Goal: Transaction & Acquisition: Purchase product/service

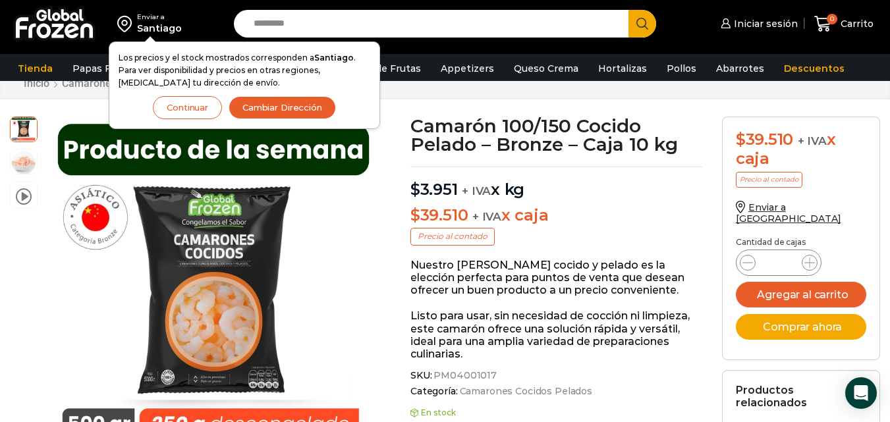
scroll to position [67, 0]
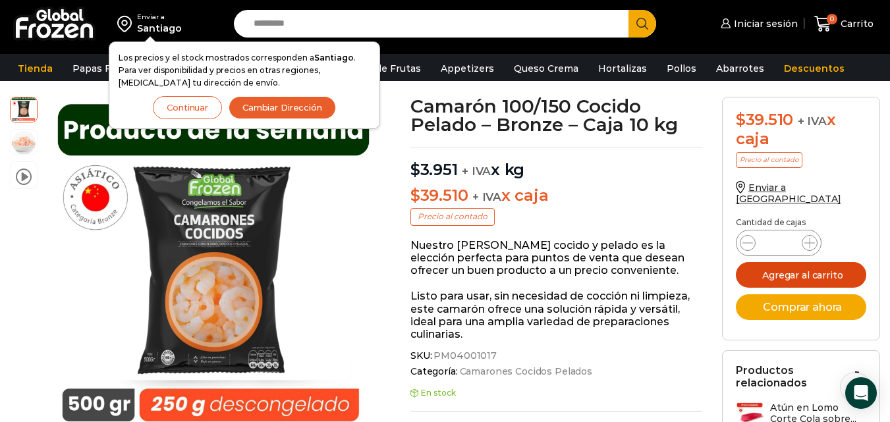
click at [769, 262] on button "Agregar al carrito" at bounding box center [801, 275] width 131 height 26
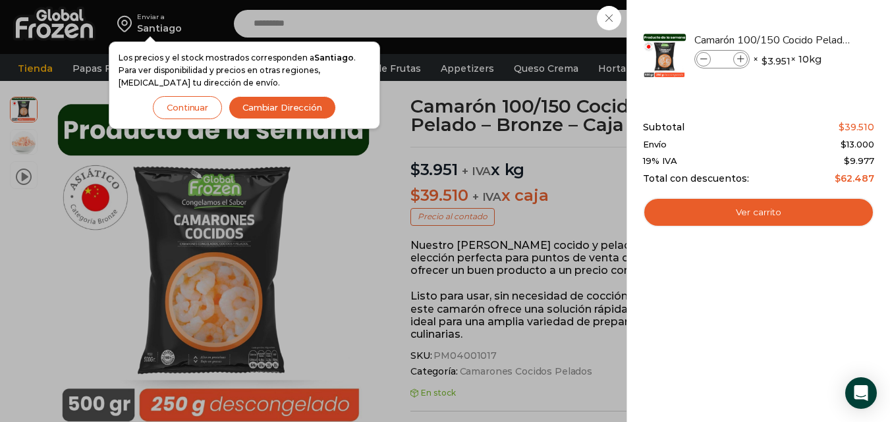
click at [206, 114] on button "Continuar" at bounding box center [187, 107] width 69 height 23
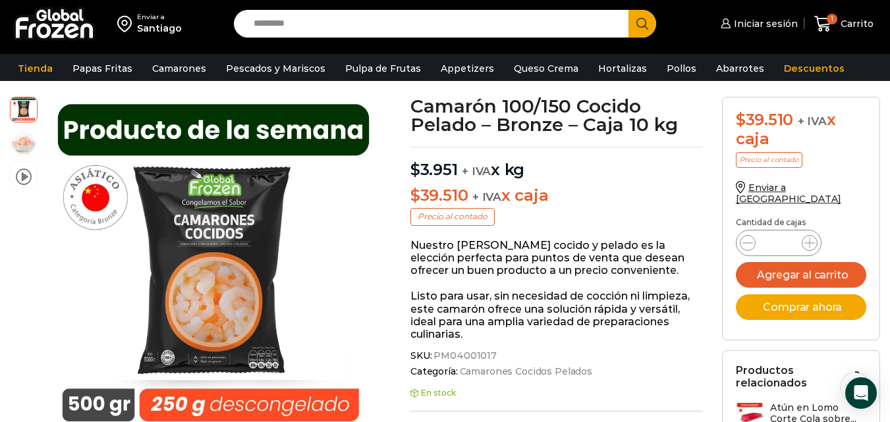
click at [162, 34] on div "Santiago" at bounding box center [159, 28] width 45 height 13
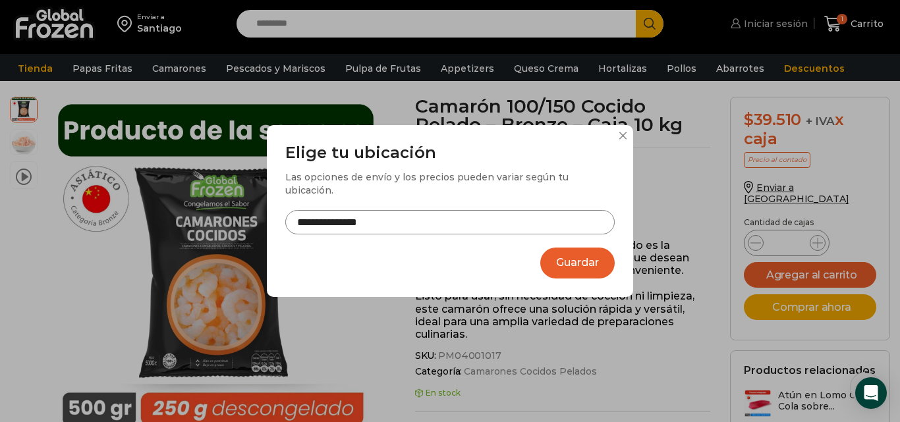
drag, startPoint x: 632, startPoint y: 43, endPoint x: 723, endPoint y: 32, distance: 91.6
click at [633, 43] on div "**********" at bounding box center [450, 211] width 900 height 422
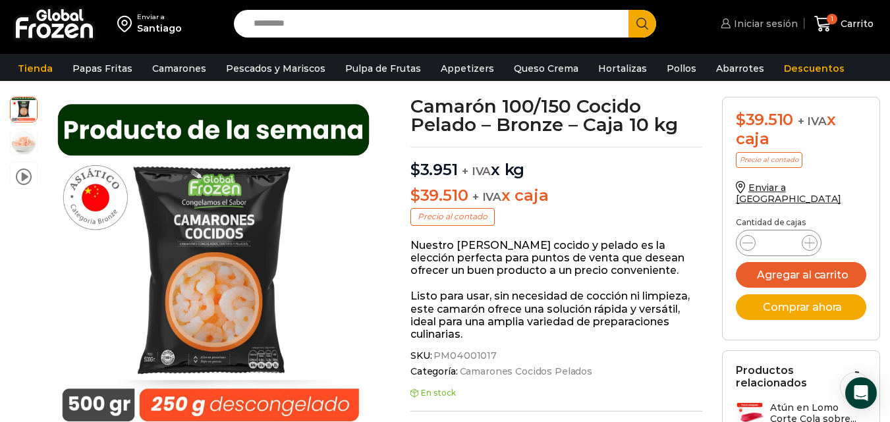
click at [761, 24] on span "Iniciar sesión" at bounding box center [764, 23] width 67 height 13
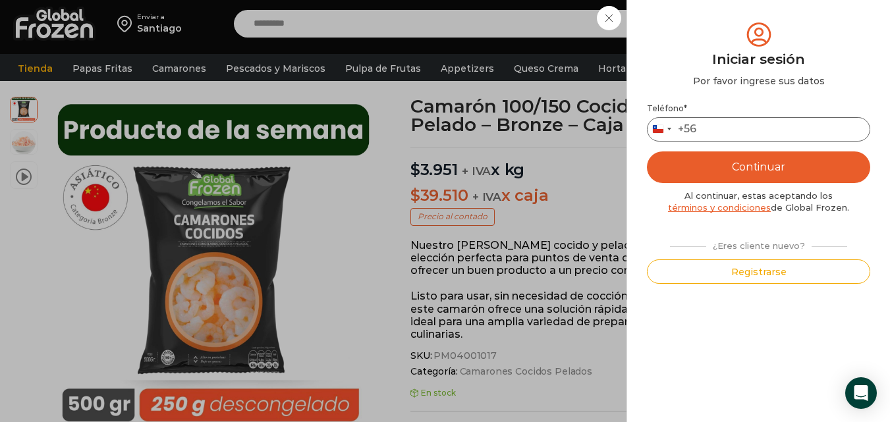
click at [747, 134] on input "Teléfono *" at bounding box center [758, 129] width 223 height 24
type input "*********"
click at [770, 164] on button "Continuar" at bounding box center [758, 168] width 223 height 32
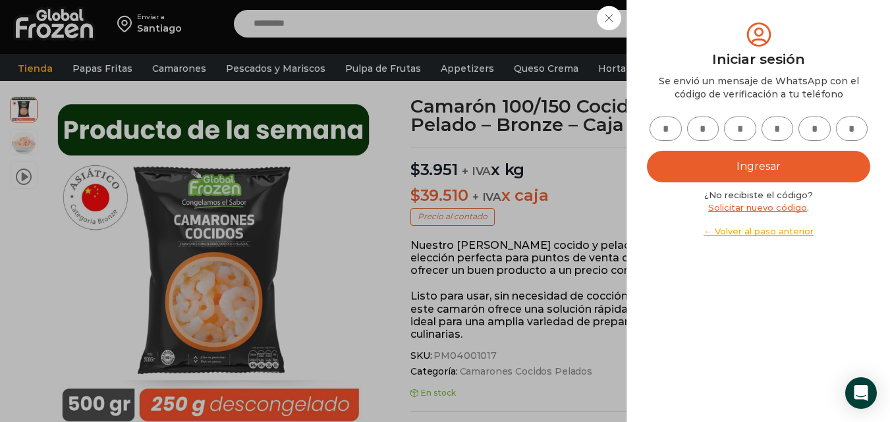
click at [663, 129] on input "text" at bounding box center [666, 129] width 32 height 24
type input "*"
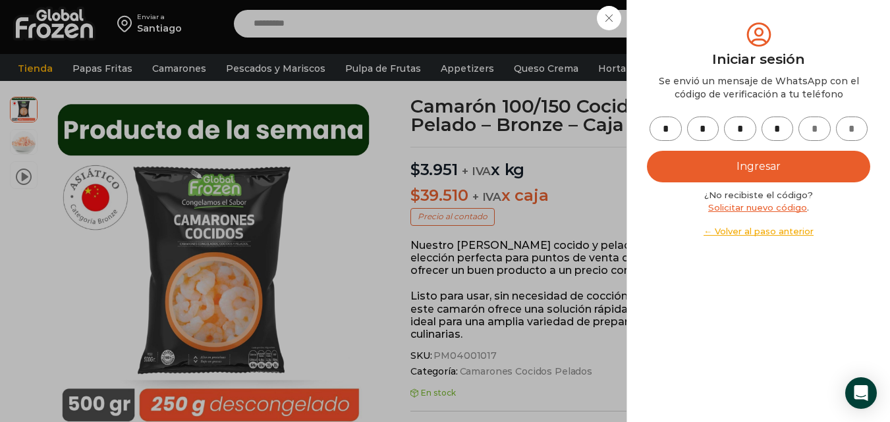
type input "*"
click at [661, 163] on button "Ingresar" at bounding box center [758, 167] width 223 height 32
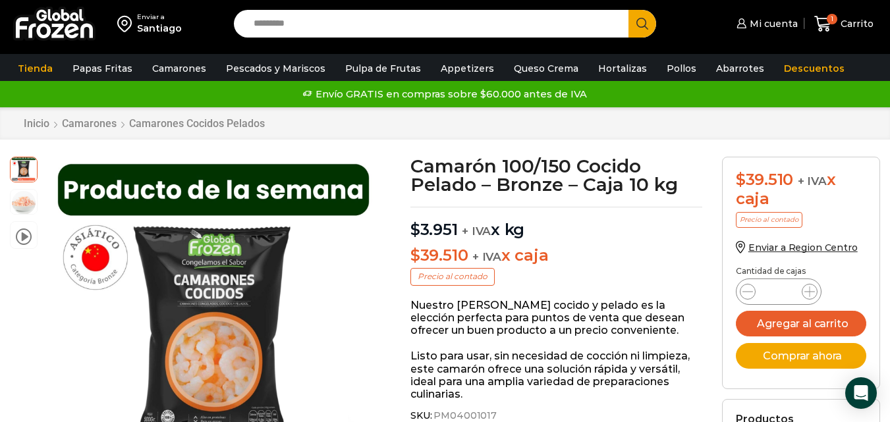
click at [354, 26] on input "Search input" at bounding box center [434, 24] width 375 height 28
type input "********"
click at [629, 10] on button "Search" at bounding box center [643, 24] width 28 height 28
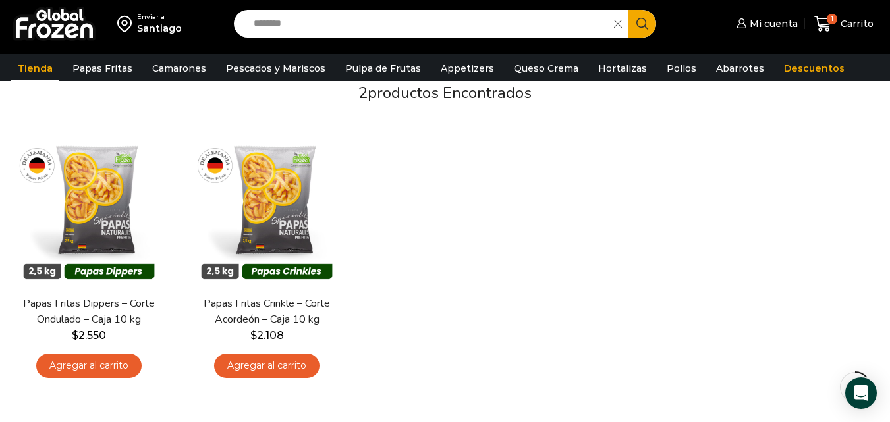
scroll to position [132, 0]
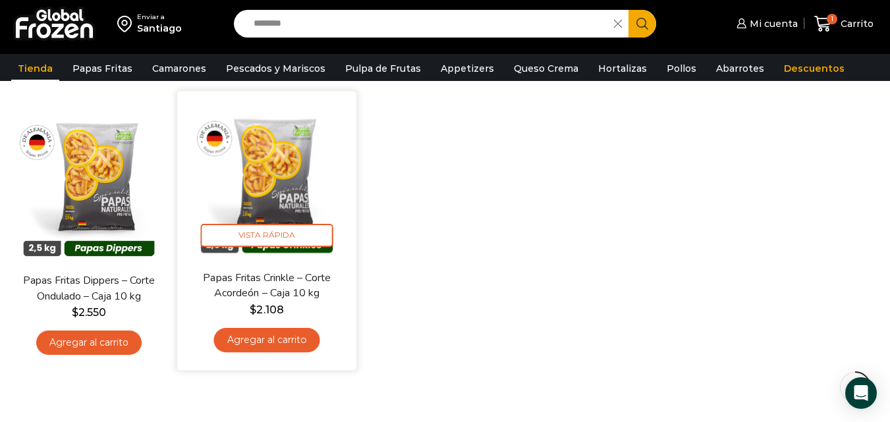
click at [249, 194] on img at bounding box center [267, 182] width 160 height 160
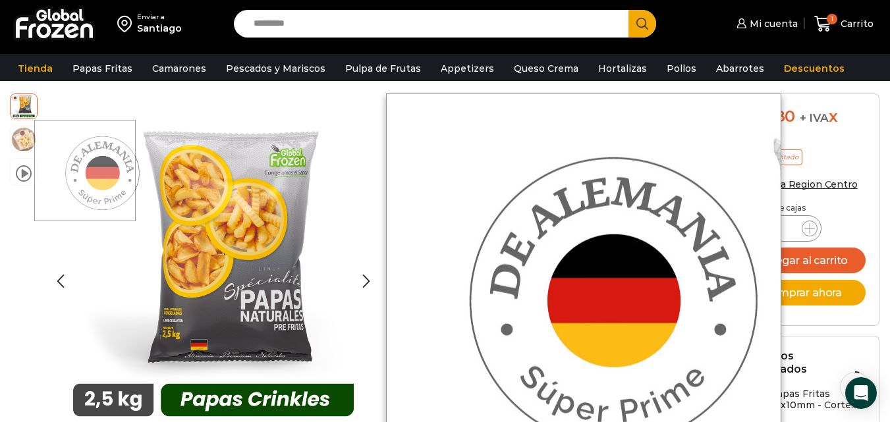
scroll to position [67, 0]
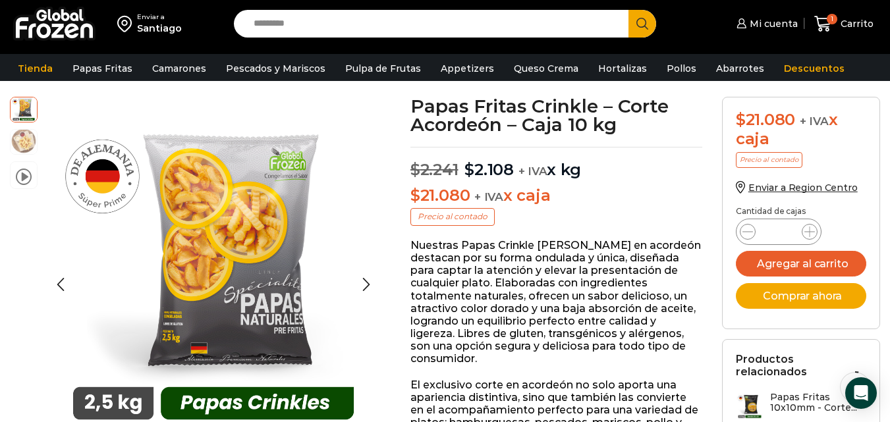
click at [24, 138] on img at bounding box center [24, 141] width 26 height 26
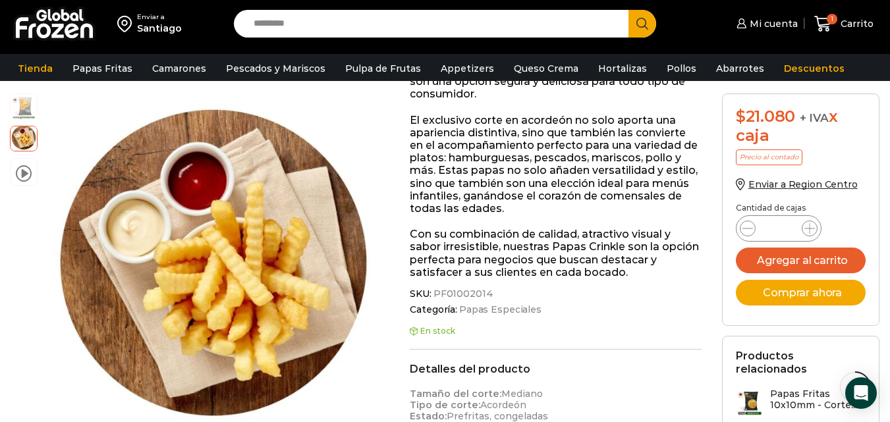
scroll to position [330, 0]
click at [805, 231] on icon at bounding box center [810, 228] width 11 height 11
type input "*"
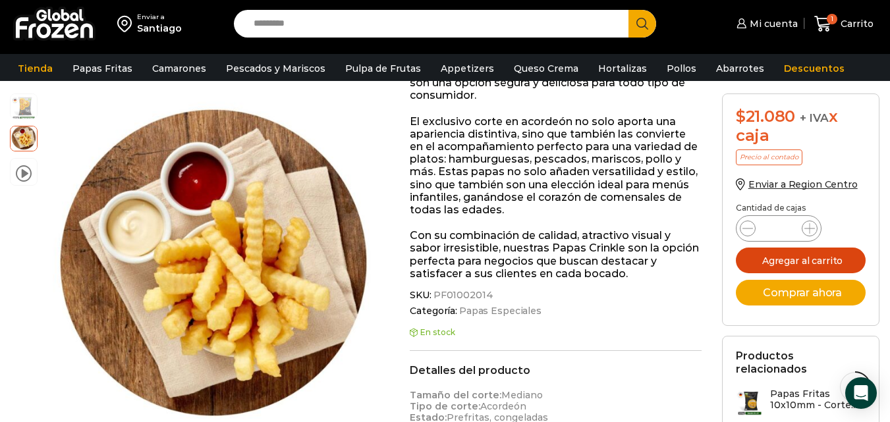
click at [805, 260] on button "Agregar al carrito" at bounding box center [801, 261] width 131 height 26
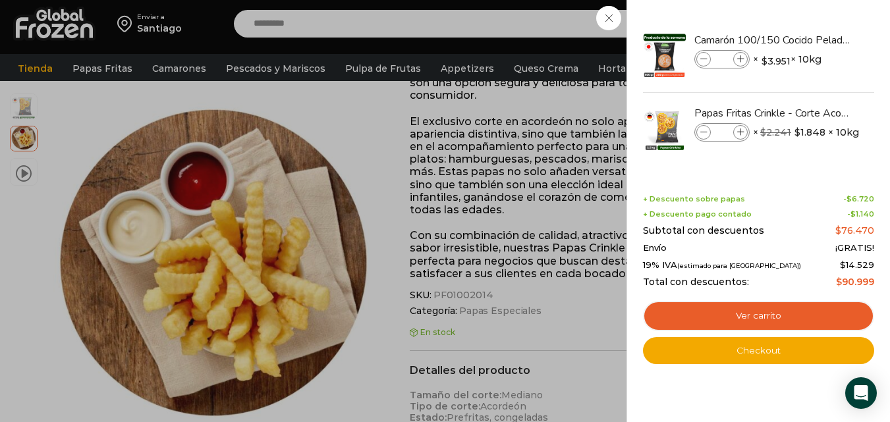
click at [811, 40] on div "3 Carrito 3 3 Shopping Cart *" at bounding box center [844, 24] width 66 height 31
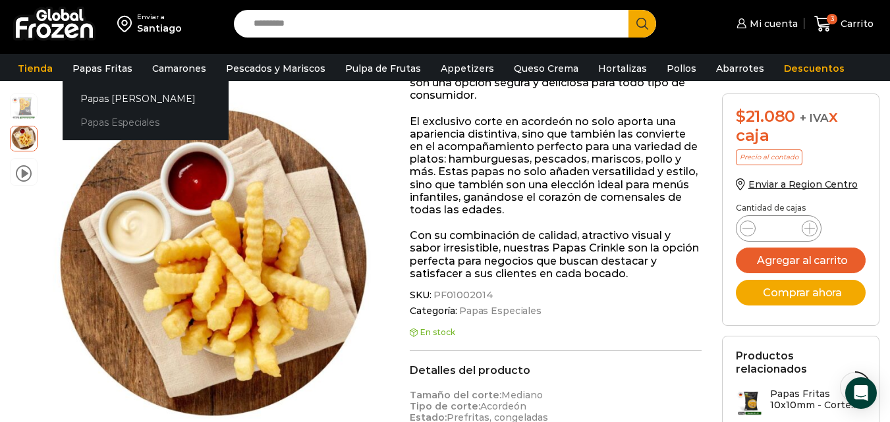
click at [114, 115] on link "Papas Especiales" at bounding box center [146, 123] width 166 height 24
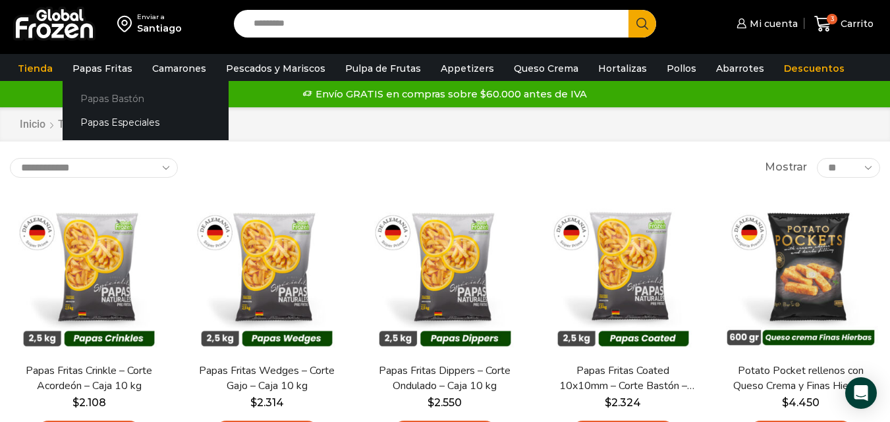
click at [122, 92] on link "Papas Bastón" at bounding box center [146, 98] width 166 height 24
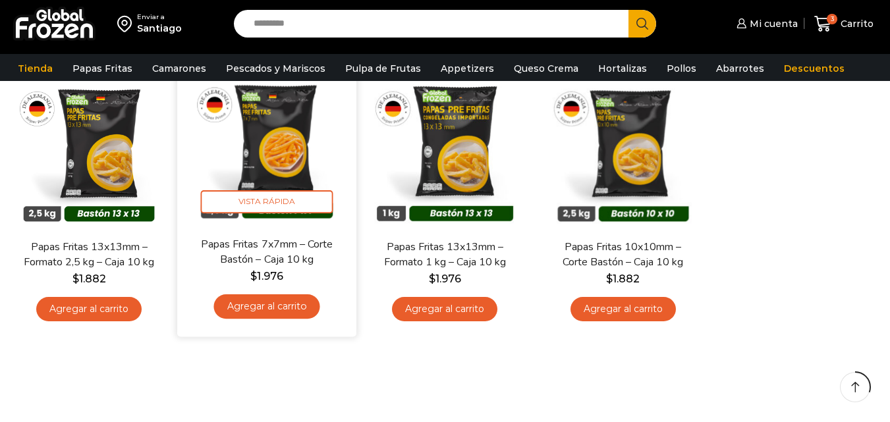
scroll to position [132, 0]
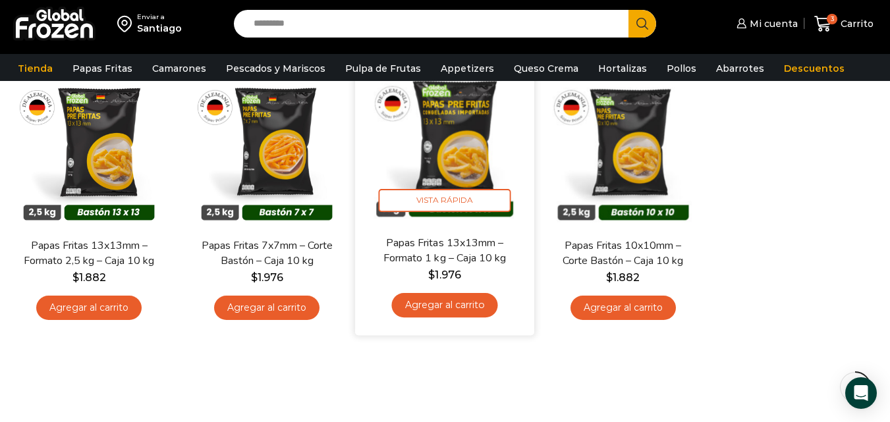
click at [469, 314] on link "Agregar al carrito" at bounding box center [445, 305] width 106 height 24
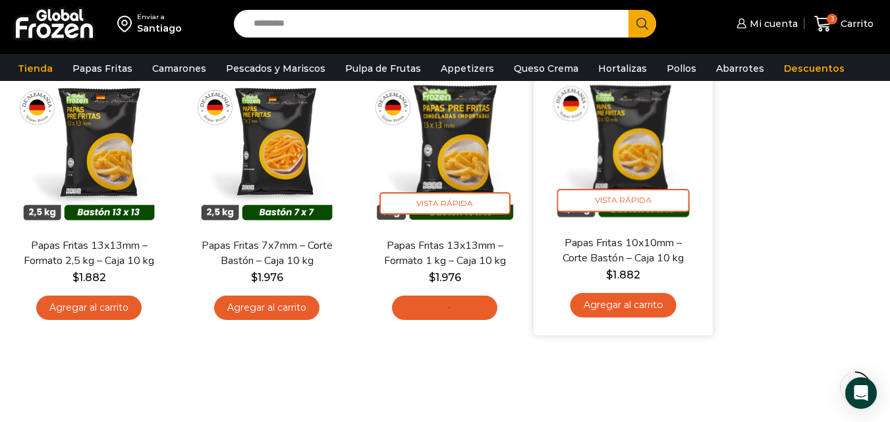
click at [616, 306] on link "Agregar al carrito" at bounding box center [623, 305] width 106 height 24
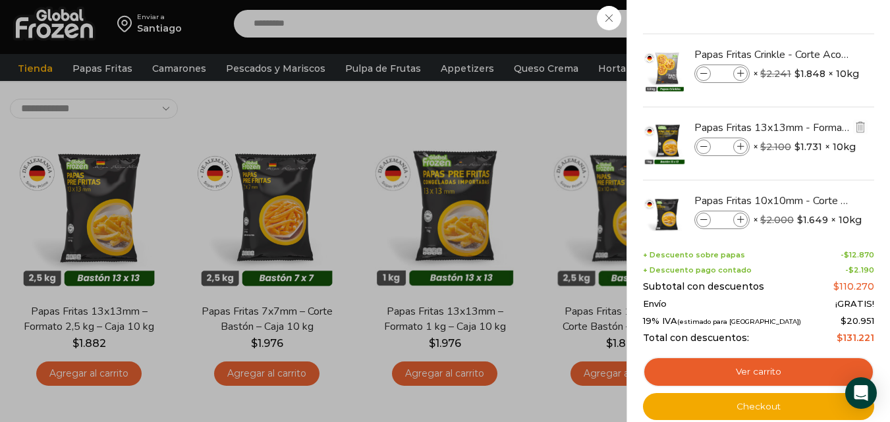
scroll to position [90, 0]
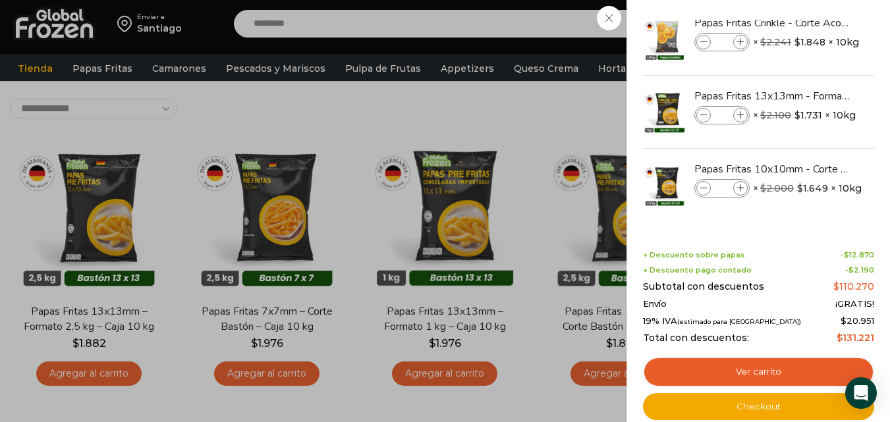
click at [811, 40] on div "5 Carrito 5 5 Shopping Cart *" at bounding box center [844, 24] width 66 height 31
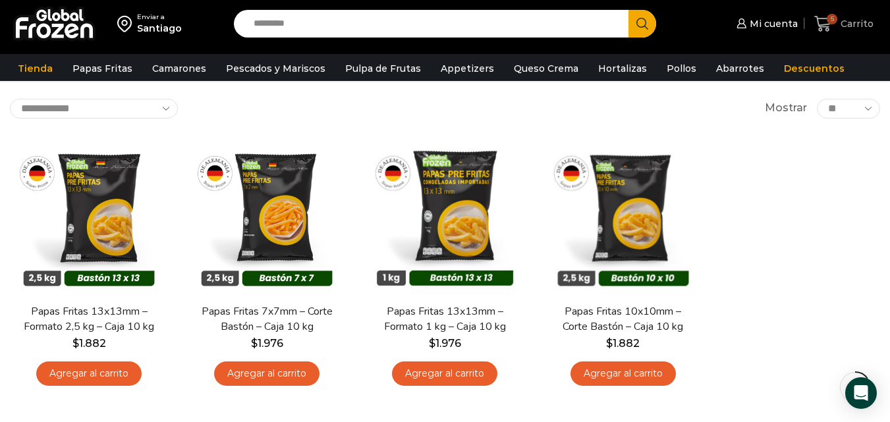
click at [830, 22] on span "5" at bounding box center [832, 19] width 11 height 11
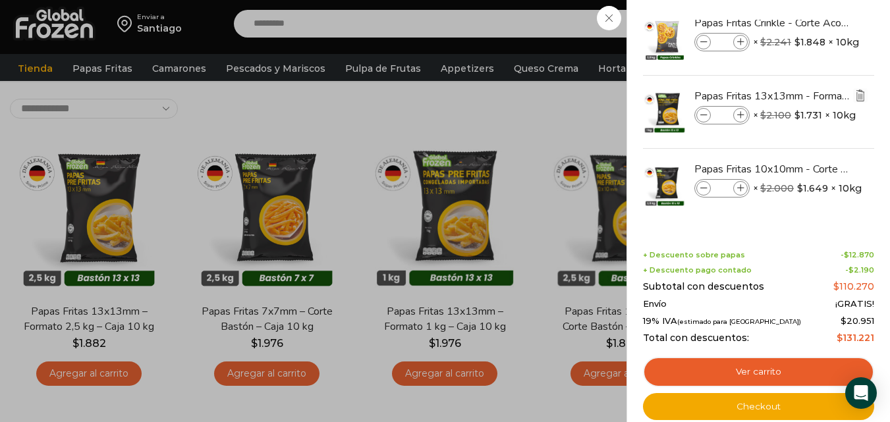
click at [859, 96] on img "Eliminar Papas Fritas 13x13mm - Formato 1 kg - Caja 10 kg del carrito" at bounding box center [861, 96] width 12 height 12
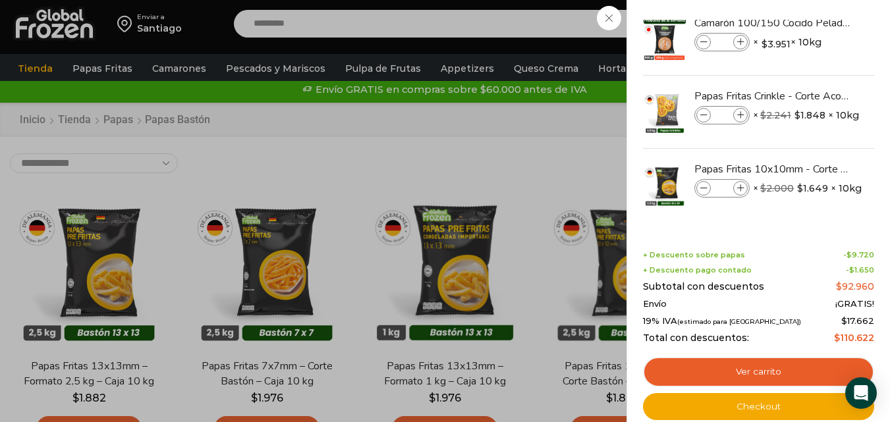
scroll to position [0, 0]
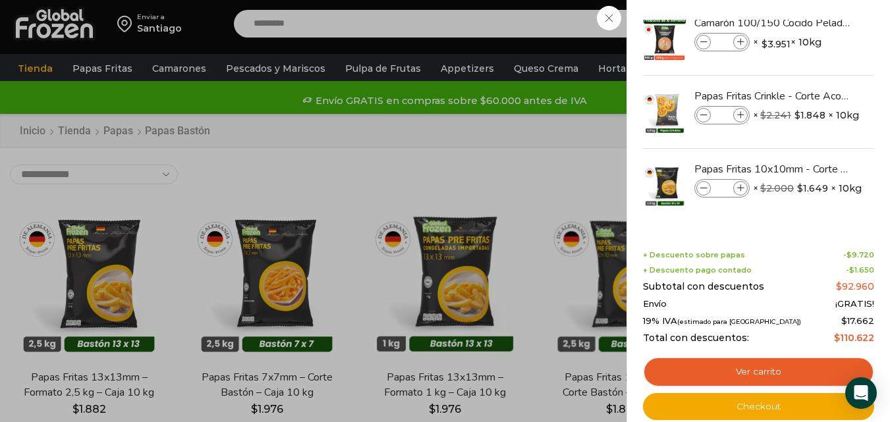
click at [811, 40] on div "4 Carrito 4 4 Shopping Cart *" at bounding box center [844, 24] width 66 height 31
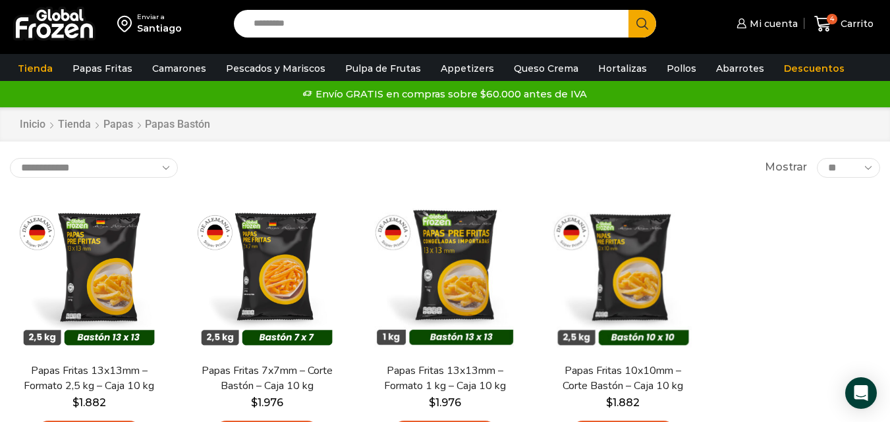
click at [357, 26] on input "Search input" at bounding box center [434, 24] width 375 height 28
click at [593, 67] on link "Hortalizas" at bounding box center [623, 68] width 62 height 25
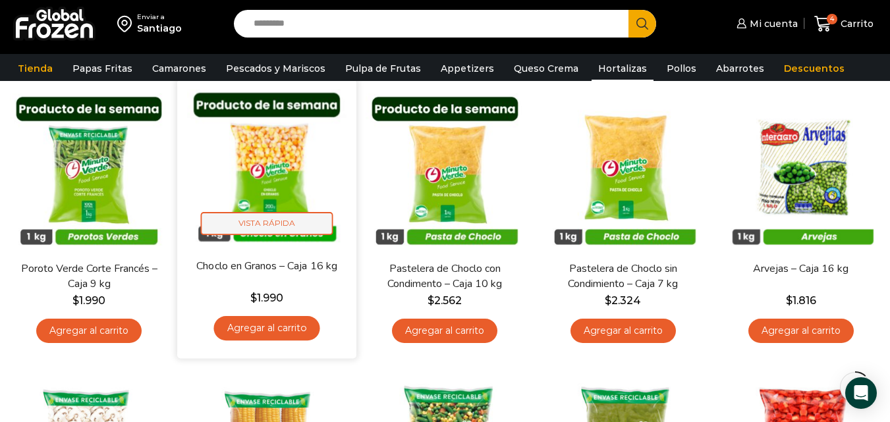
scroll to position [132, 0]
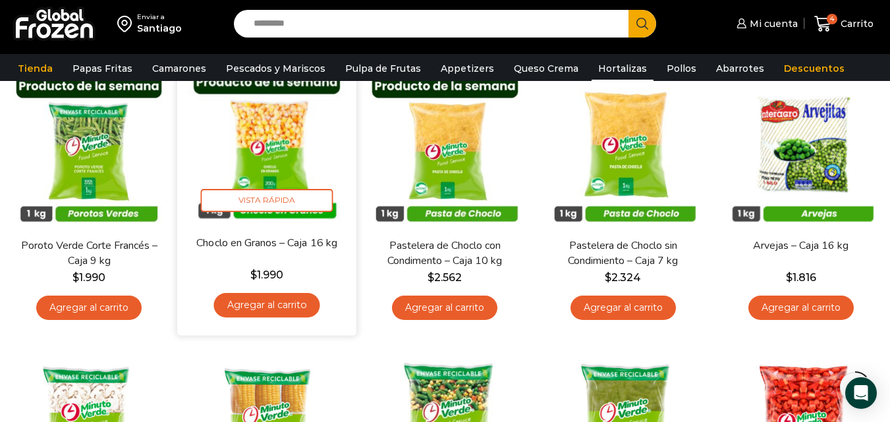
click at [283, 308] on link "Agregar al carrito" at bounding box center [267, 305] width 106 height 24
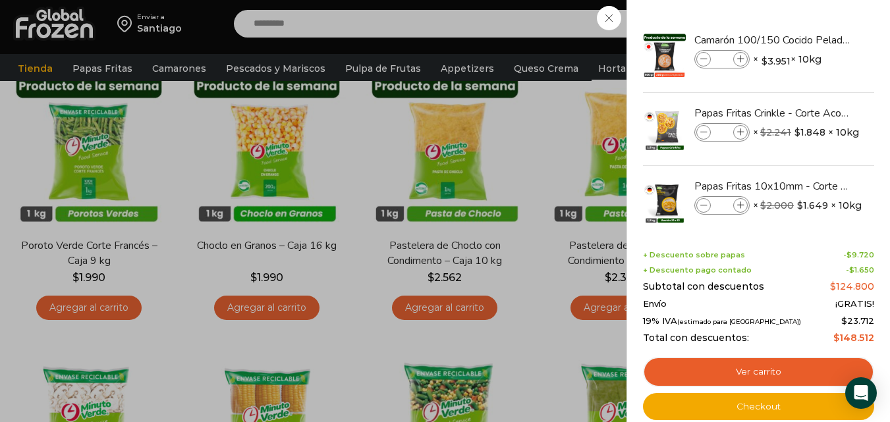
click at [811, 40] on div "5 Carrito 5 5 Shopping Cart *" at bounding box center [844, 24] width 66 height 31
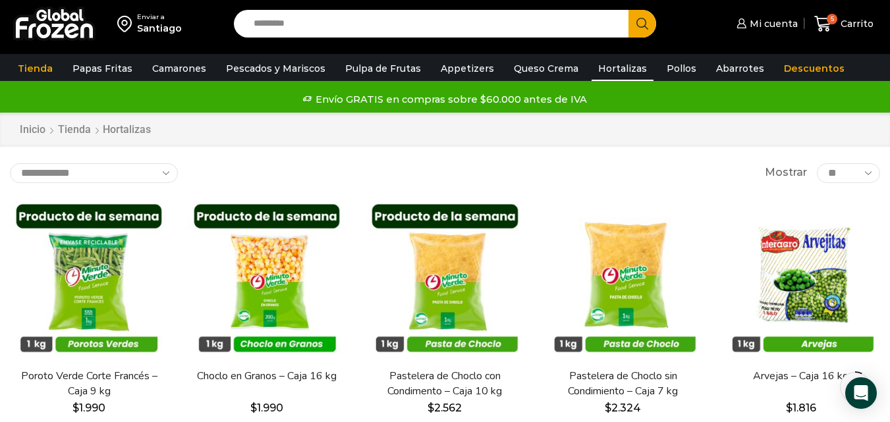
scroll to position [0, 0]
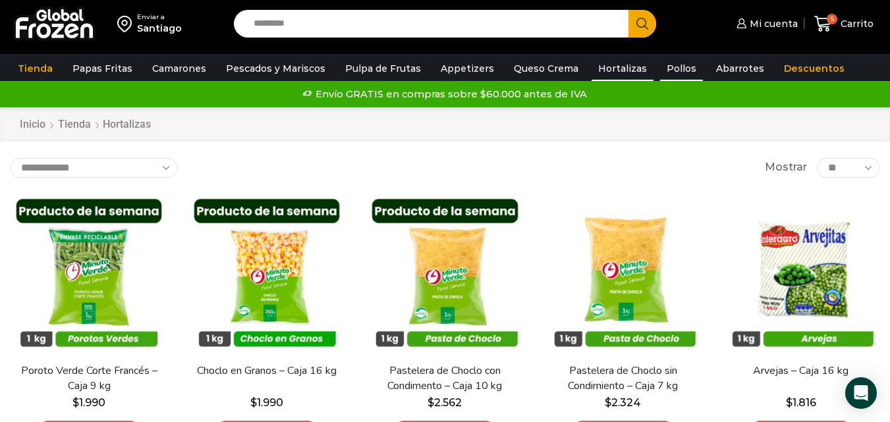
click at [669, 69] on link "Pollos" at bounding box center [681, 68] width 43 height 25
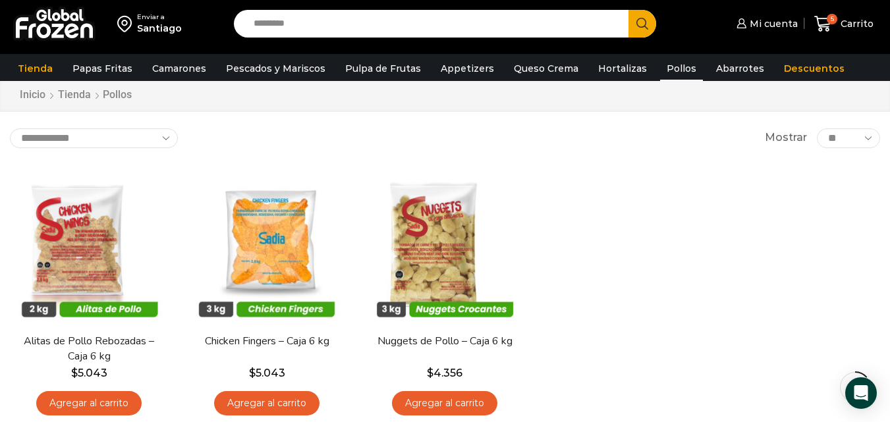
scroll to position [66, 0]
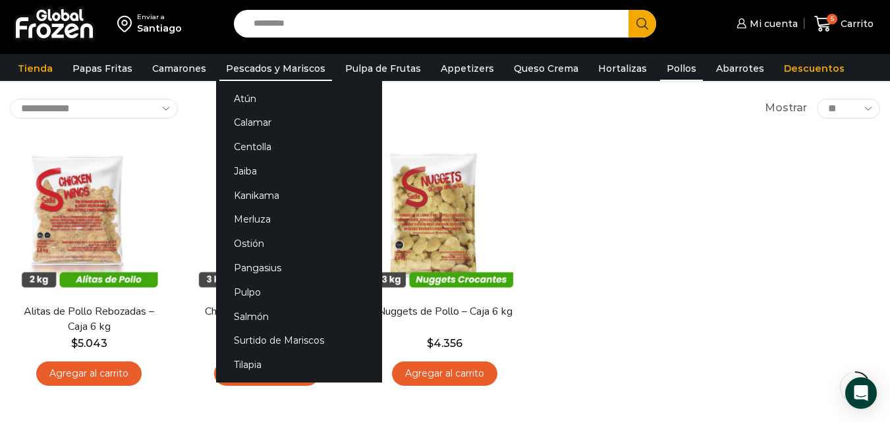
click at [251, 67] on link "Pescados y Mariscos" at bounding box center [275, 68] width 113 height 25
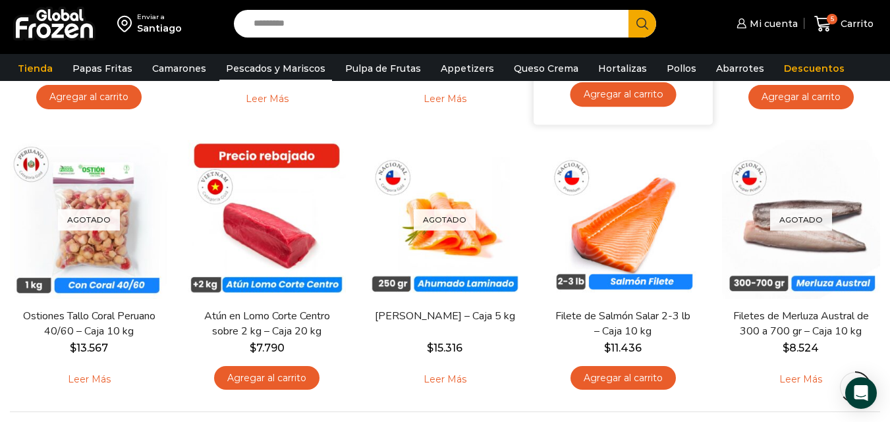
scroll to position [989, 0]
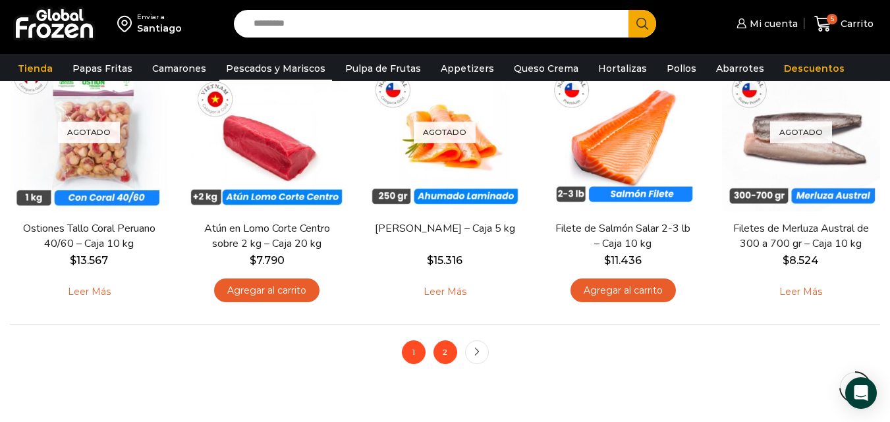
click at [443, 353] on link "2" at bounding box center [446, 353] width 24 height 24
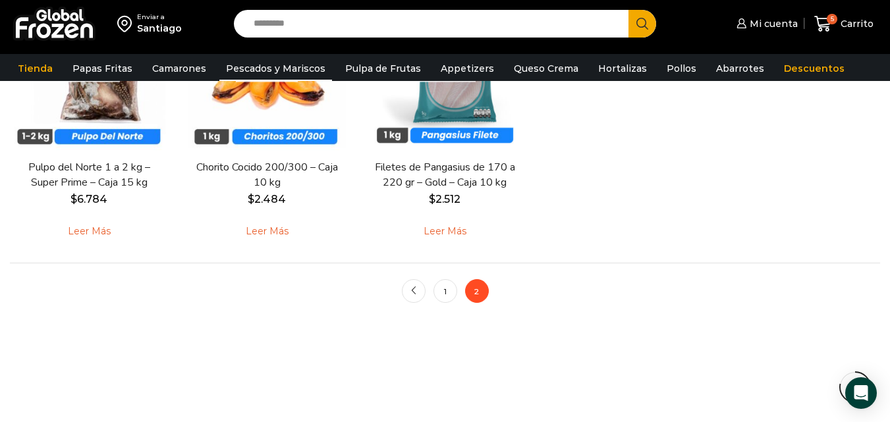
scroll to position [1055, 0]
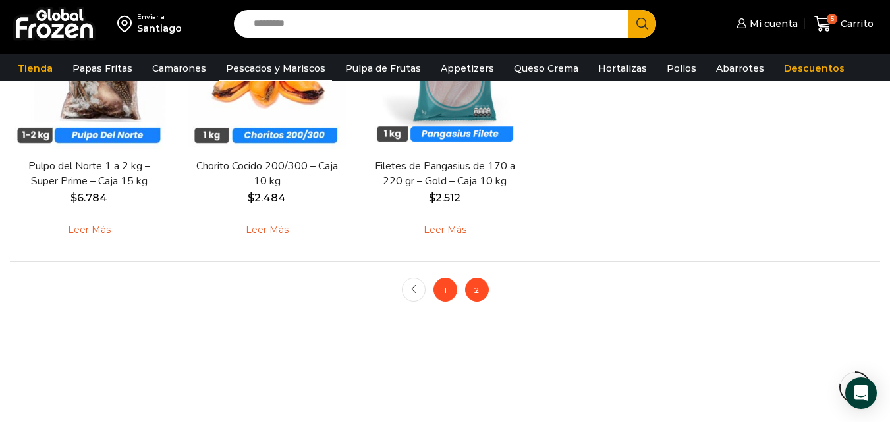
click at [448, 298] on link "1" at bounding box center [446, 290] width 24 height 24
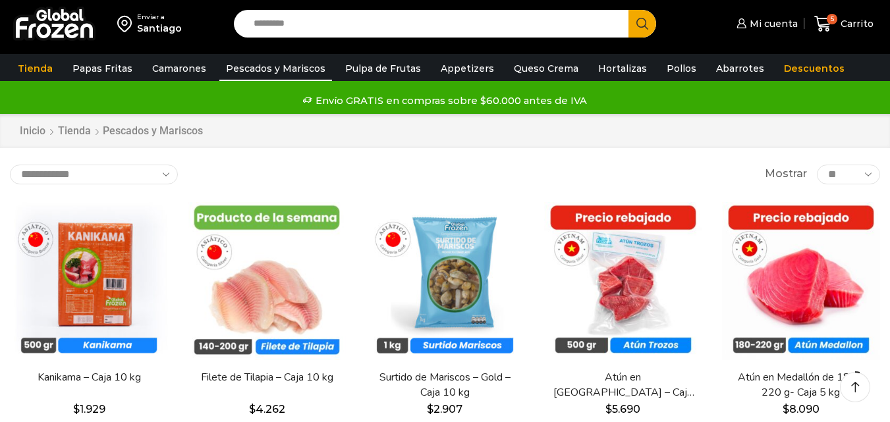
scroll to position [66, 0]
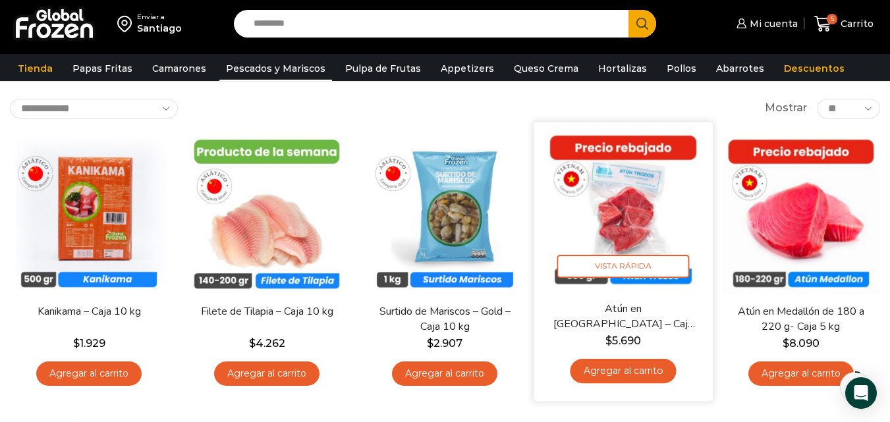
click at [612, 378] on link "Agregar al carrito" at bounding box center [623, 371] width 106 height 24
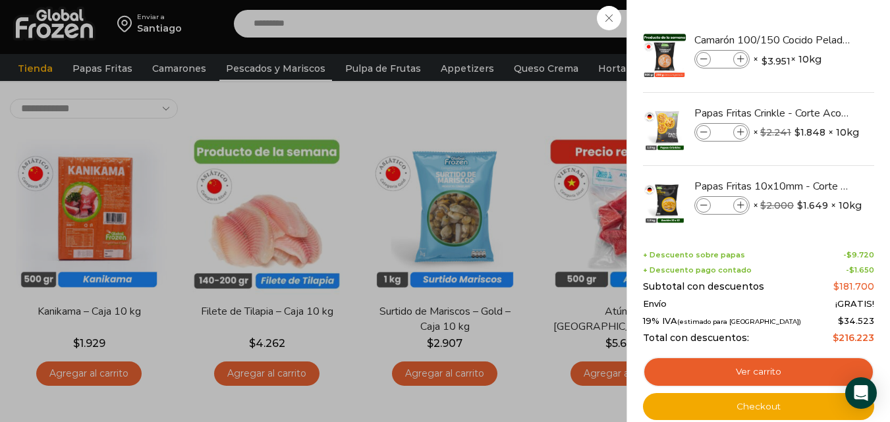
click at [811, 40] on div "6 Carrito 6 6 Shopping Cart *" at bounding box center [844, 24] width 66 height 31
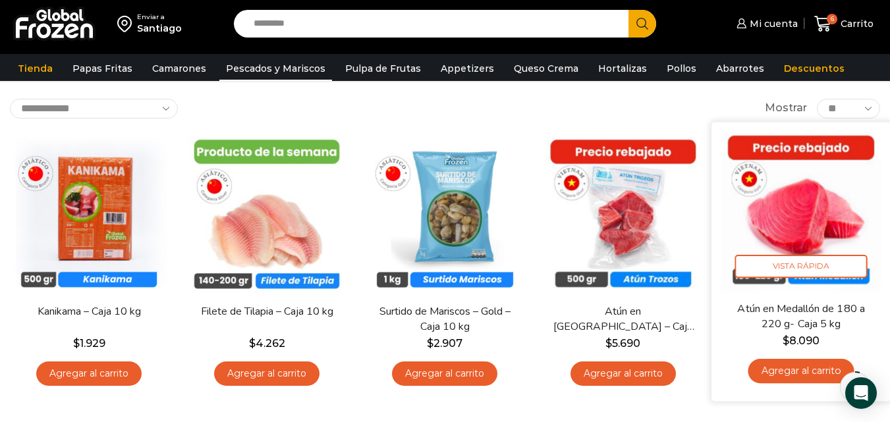
click at [800, 376] on link "Agregar al carrito" at bounding box center [801, 371] width 106 height 24
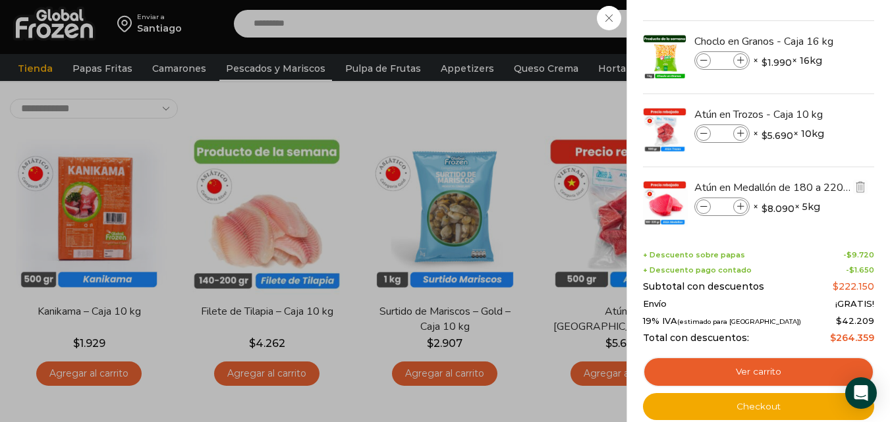
scroll to position [237, 0]
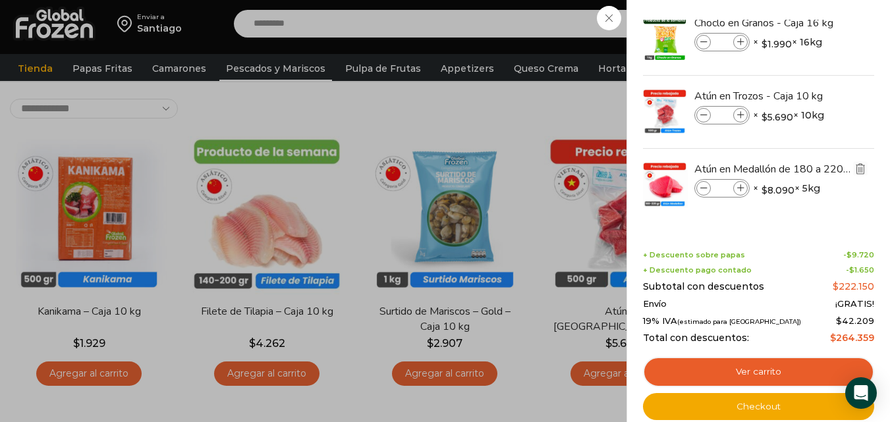
click at [856, 171] on img "Eliminar Atún en Medallón de 180 a 220 g- Caja 5 kg del carrito" at bounding box center [861, 169] width 12 height 12
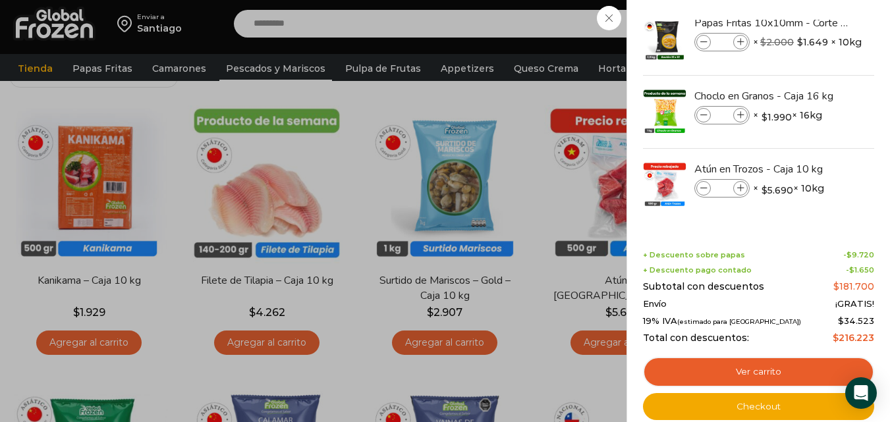
scroll to position [66, 0]
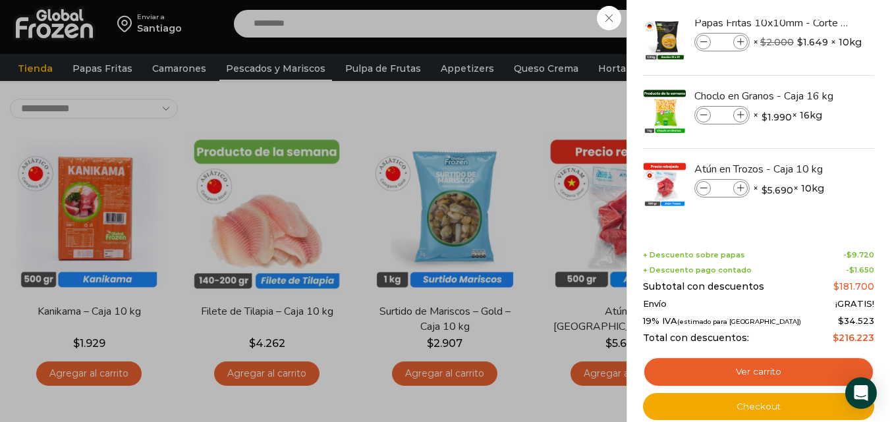
click at [811, 40] on div "6 Carrito 6 6 Shopping Cart *" at bounding box center [844, 24] width 66 height 31
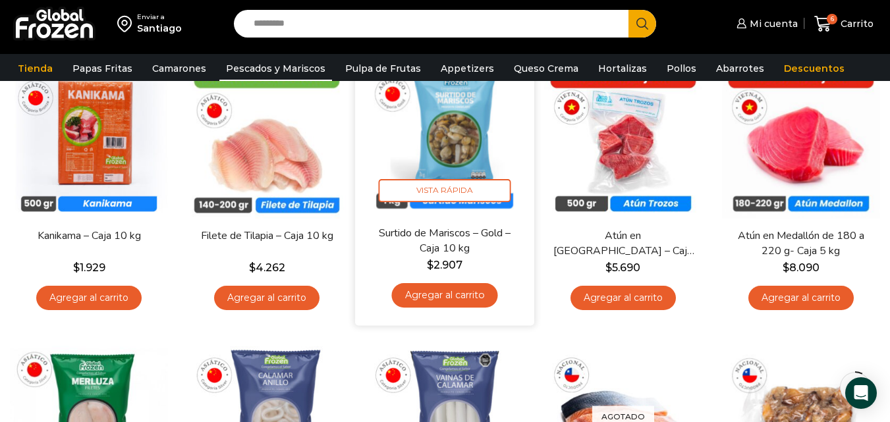
scroll to position [0, 0]
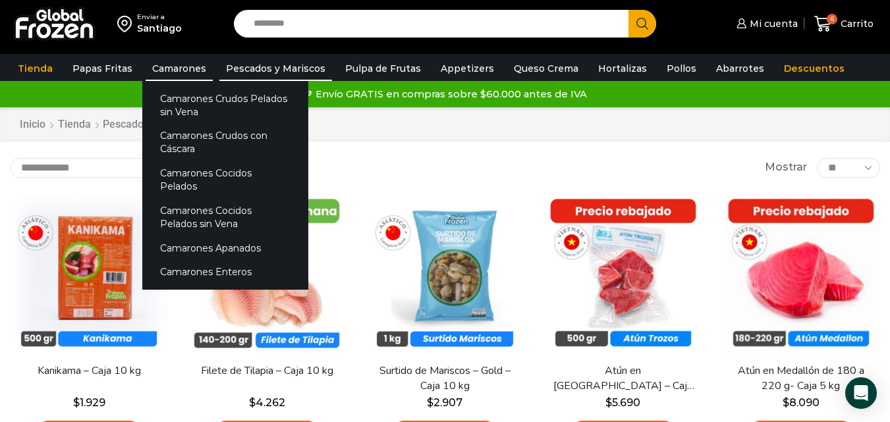
click at [196, 72] on link "Camarones" at bounding box center [179, 68] width 67 height 25
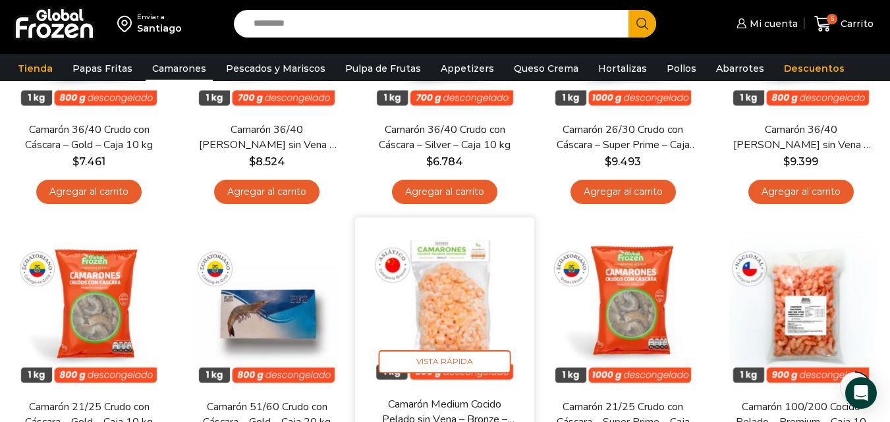
scroll to position [791, 0]
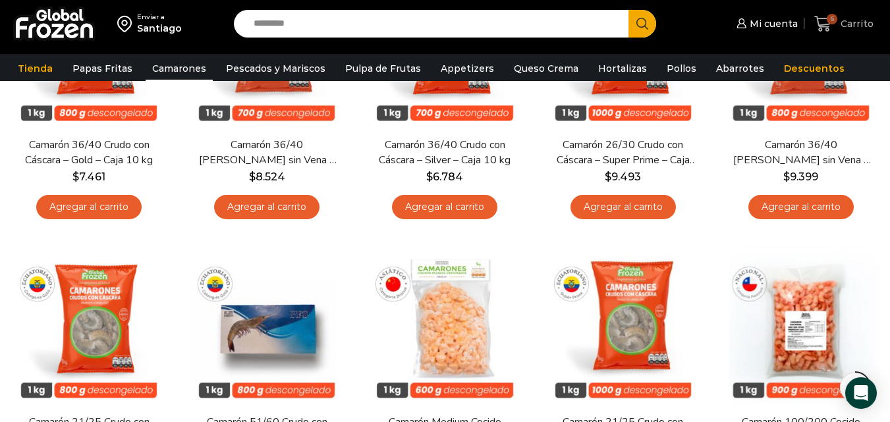
click at [841, 29] on span "Carrito" at bounding box center [856, 23] width 36 height 13
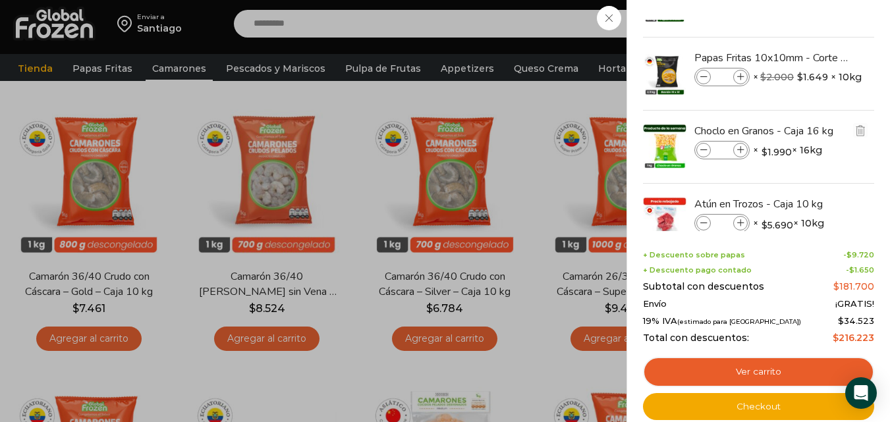
scroll to position [98, 0]
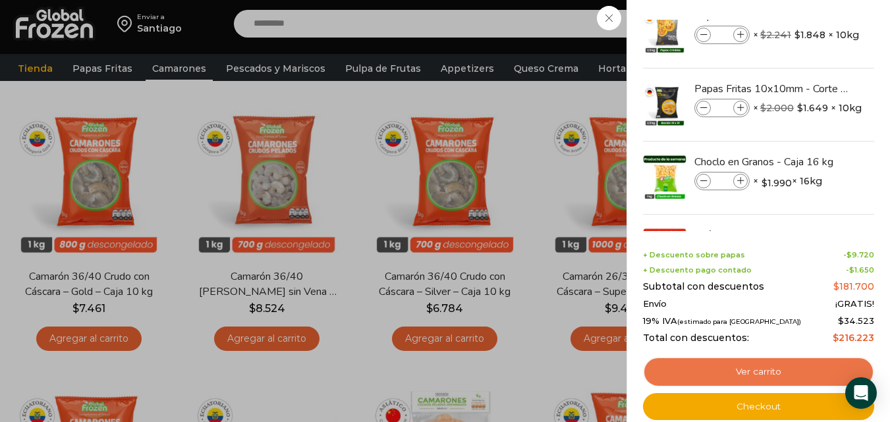
click at [733, 379] on link "Ver carrito" at bounding box center [758, 372] width 231 height 30
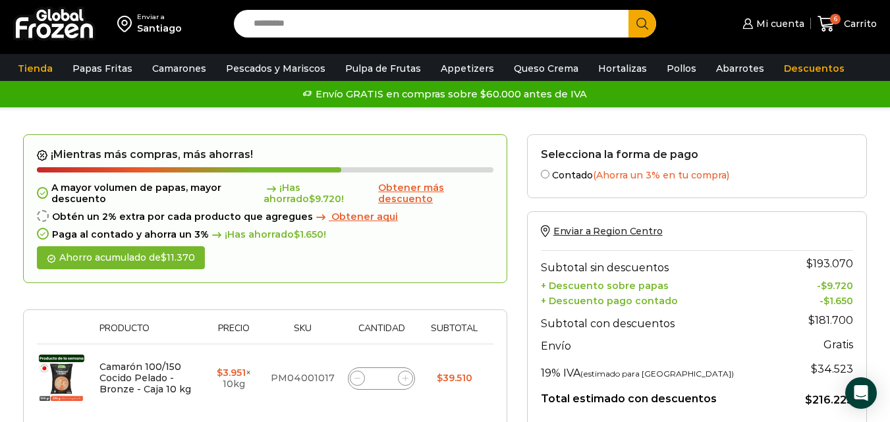
click at [384, 198] on span "Obtener más descuento" at bounding box center [411, 193] width 66 height 23
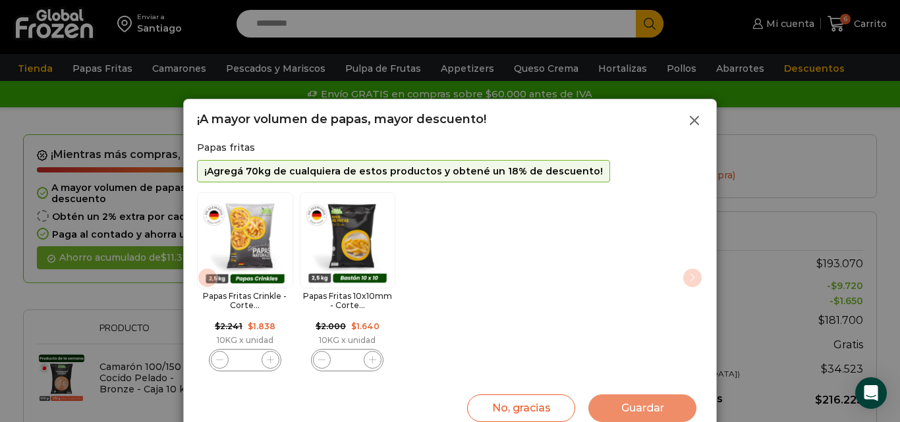
click at [689, 117] on icon at bounding box center [695, 121] width 16 height 16
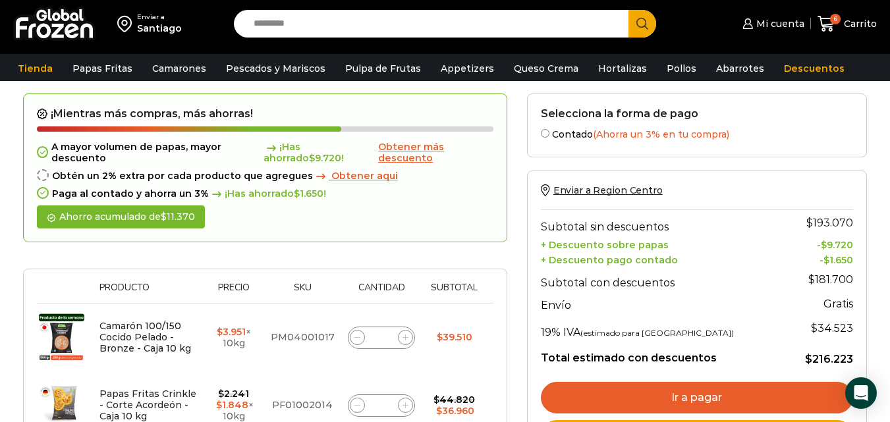
scroll to position [66, 0]
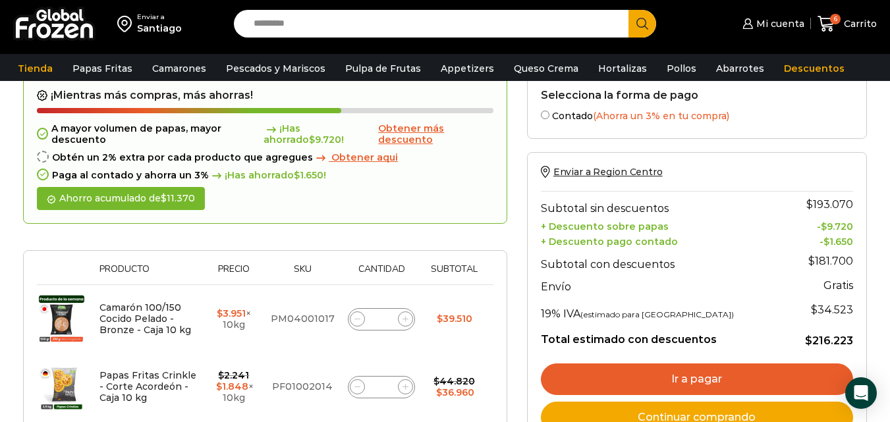
click at [332, 158] on span "Obtener aqui" at bounding box center [365, 158] width 67 height 12
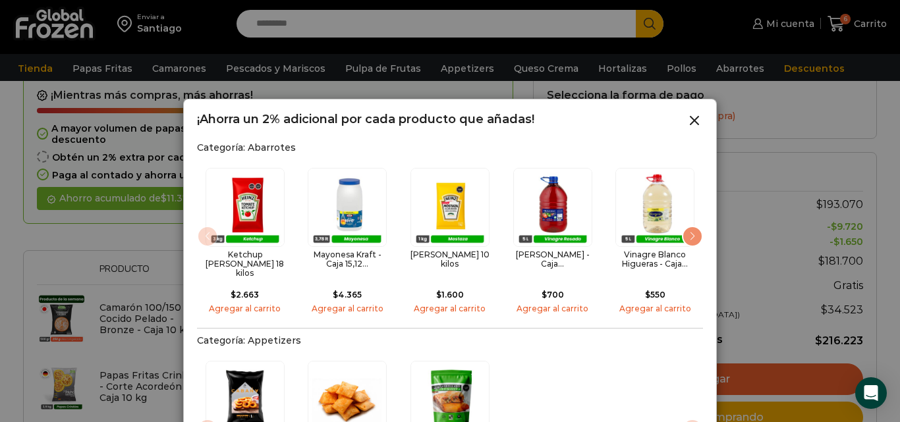
click at [694, 236] on div "Next slide" at bounding box center [692, 236] width 21 height 21
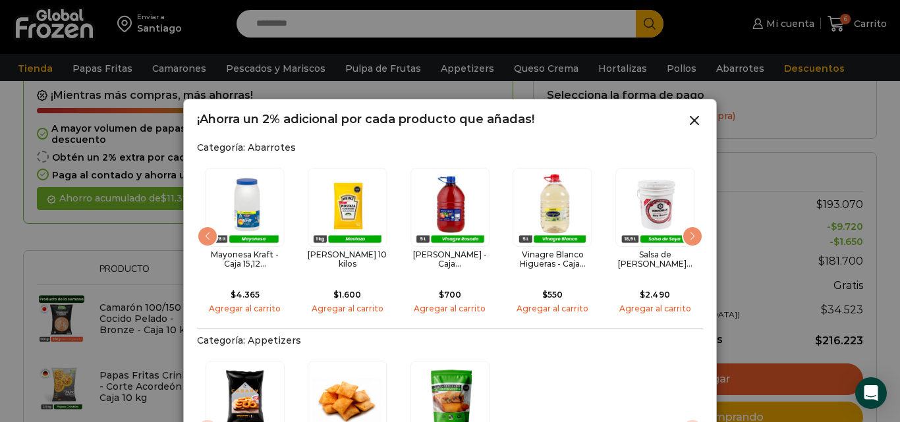
click at [694, 236] on div "Next slide" at bounding box center [692, 236] width 21 height 21
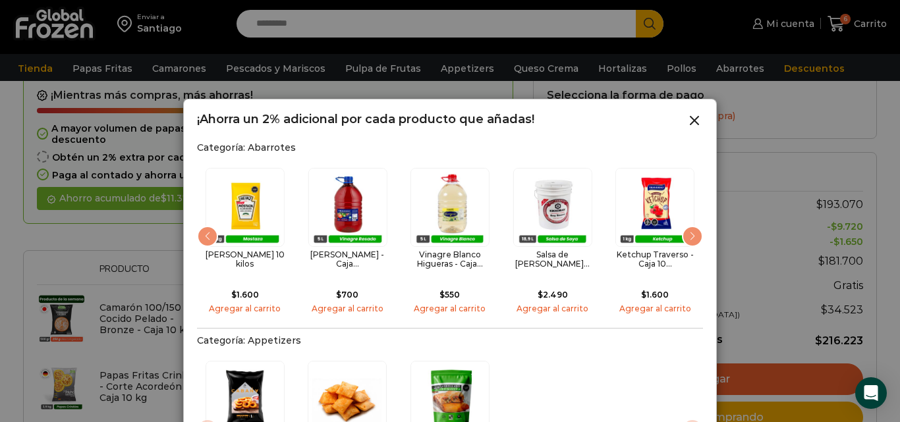
click at [694, 236] on div "Next slide" at bounding box center [692, 236] width 21 height 21
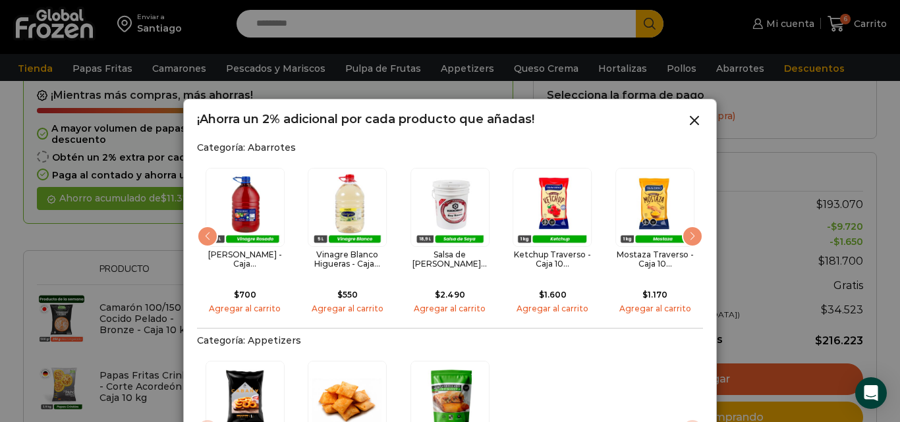
click at [694, 236] on div "Next slide" at bounding box center [692, 236] width 21 height 21
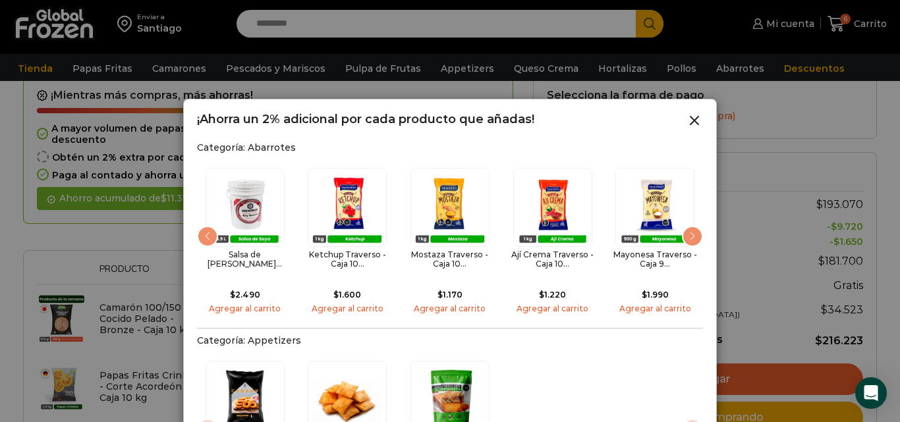
click at [694, 236] on div "Next slide" at bounding box center [692, 236] width 21 height 21
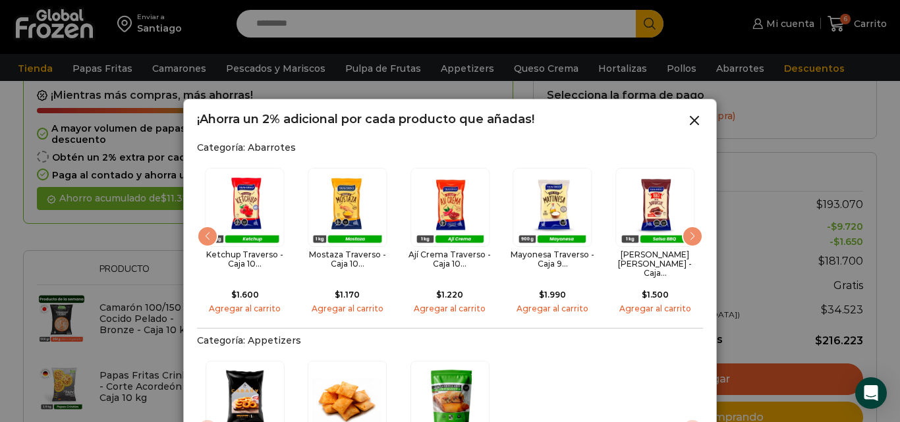
click at [694, 236] on div "Next slide" at bounding box center [692, 236] width 21 height 21
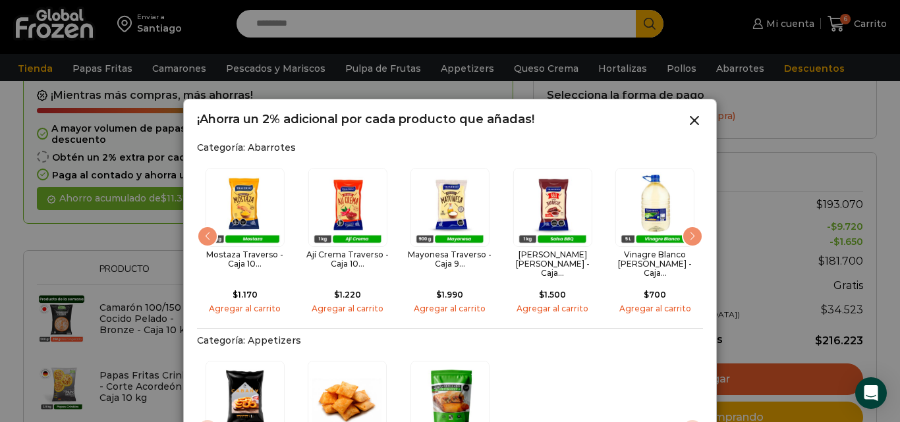
click at [694, 236] on div "Next slide" at bounding box center [692, 236] width 21 height 21
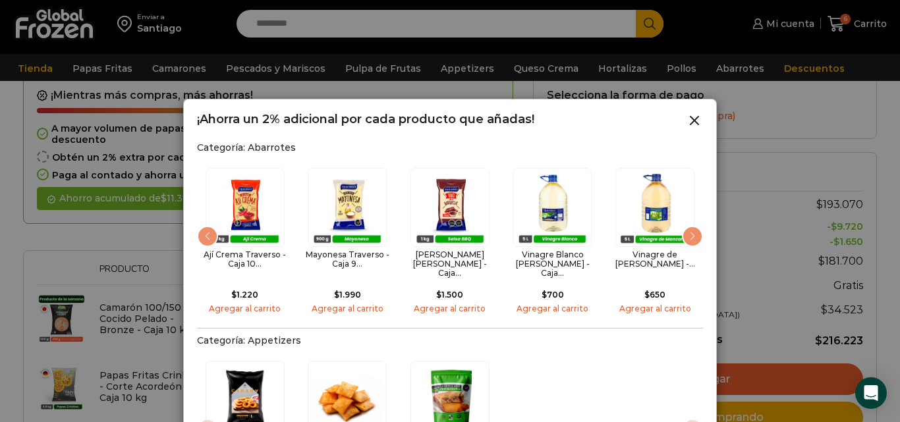
click at [694, 236] on div "Next slide" at bounding box center [692, 236] width 21 height 21
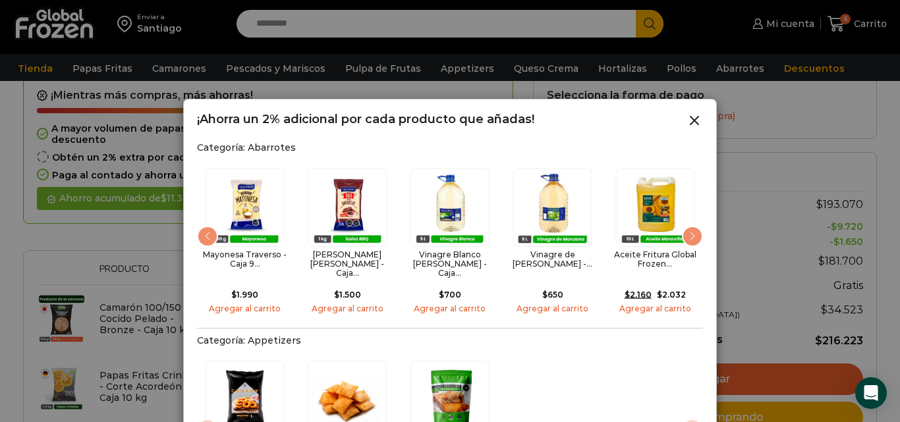
click at [694, 236] on div "Next slide" at bounding box center [692, 236] width 21 height 21
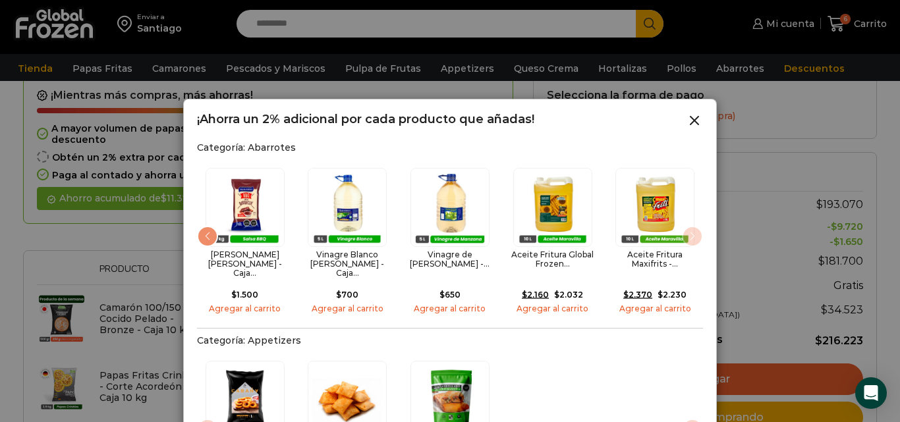
click at [694, 236] on img "15 / 15" at bounding box center [655, 207] width 79 height 79
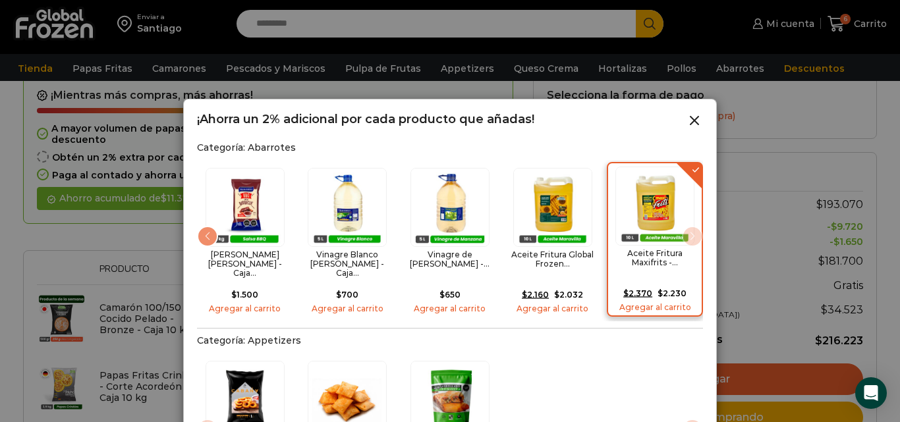
click at [694, 236] on img "15 / 15" at bounding box center [655, 206] width 79 height 79
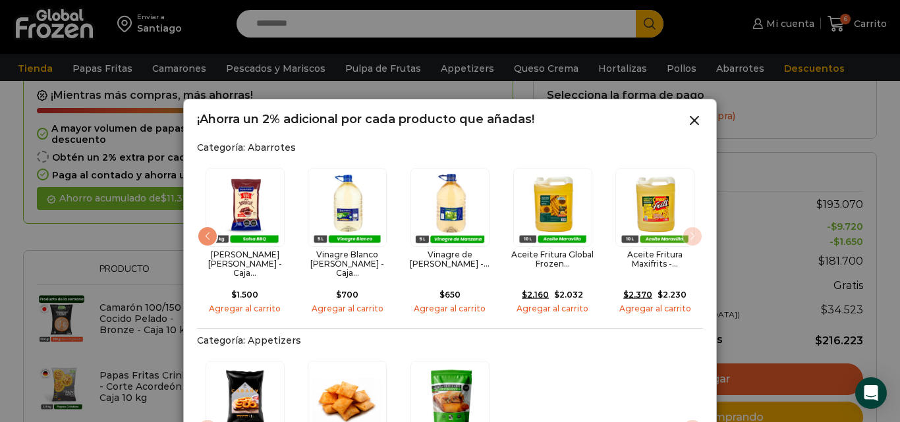
click at [694, 236] on img "15 / 15" at bounding box center [655, 207] width 79 height 79
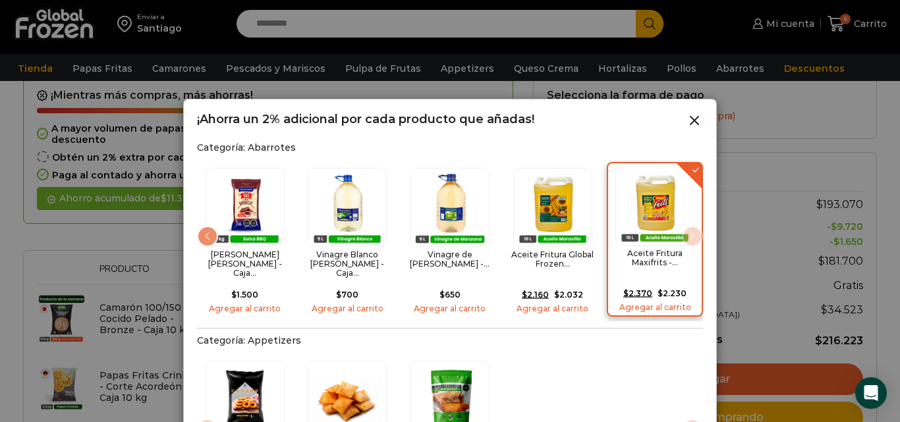
click at [694, 236] on img "15 / 15" at bounding box center [655, 206] width 79 height 79
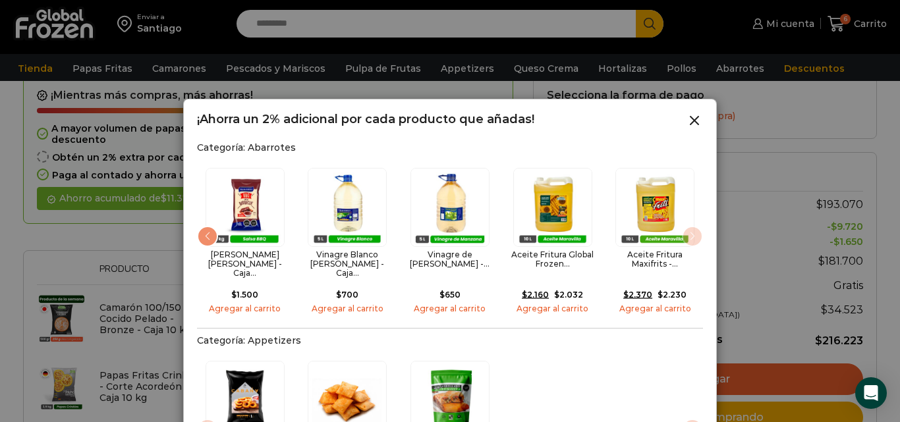
click at [198, 229] on div "Previous slide" at bounding box center [207, 236] width 21 height 21
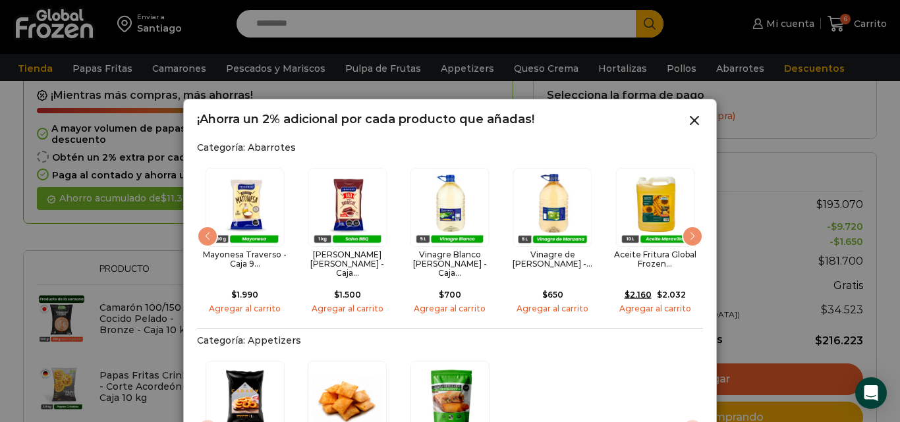
click at [198, 229] on div "Previous slide" at bounding box center [207, 236] width 21 height 21
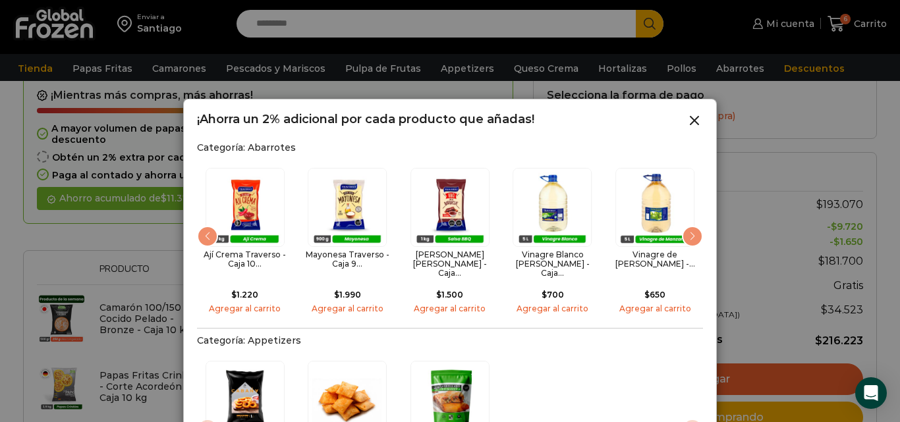
click at [198, 229] on div "Previous slide" at bounding box center [207, 236] width 21 height 21
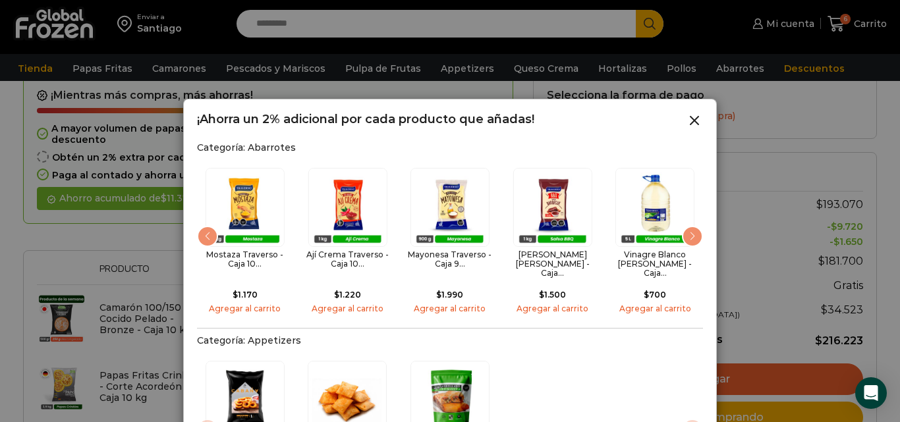
click at [198, 229] on div "Previous slide" at bounding box center [207, 236] width 21 height 21
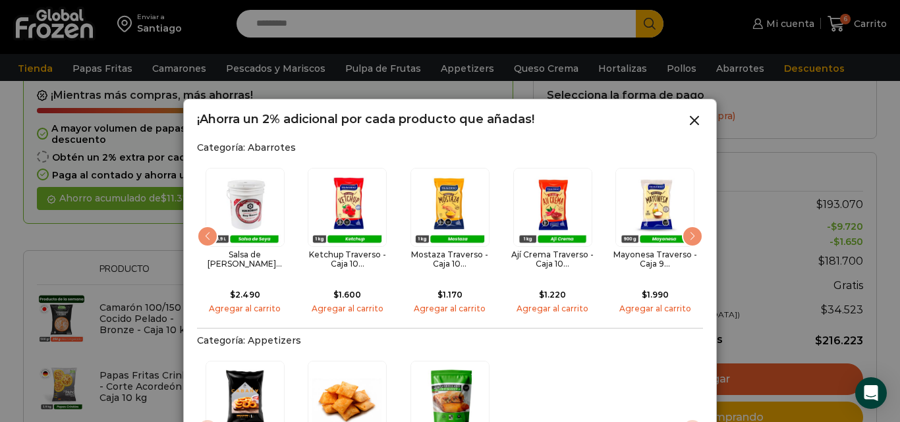
click at [203, 231] on div "Previous slide" at bounding box center [207, 236] width 21 height 21
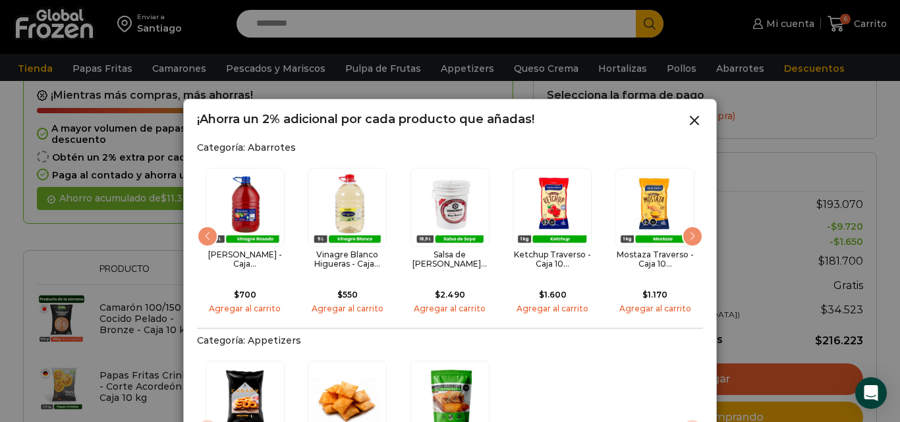
click at [203, 231] on div "Previous slide" at bounding box center [207, 236] width 21 height 21
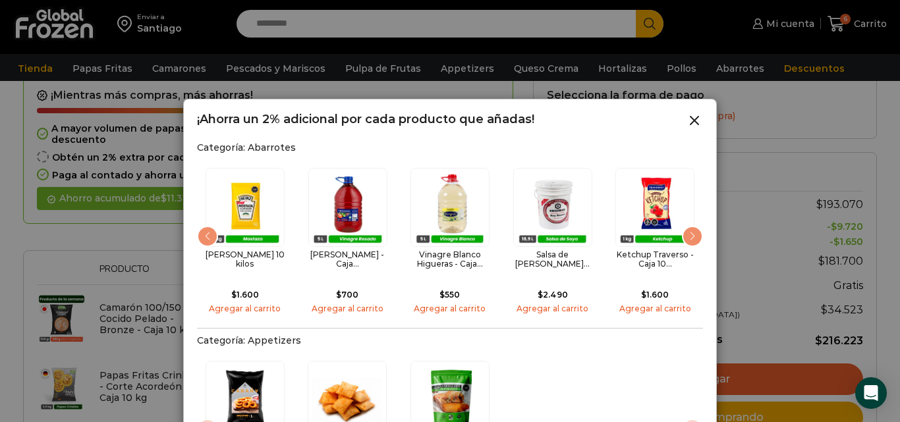
click at [203, 231] on div "Previous slide" at bounding box center [207, 236] width 21 height 21
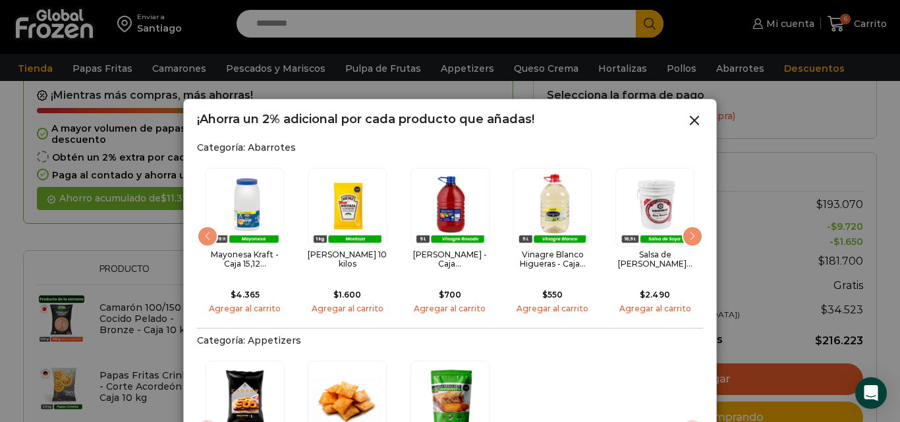
click at [203, 231] on div "Previous slide" at bounding box center [207, 236] width 21 height 21
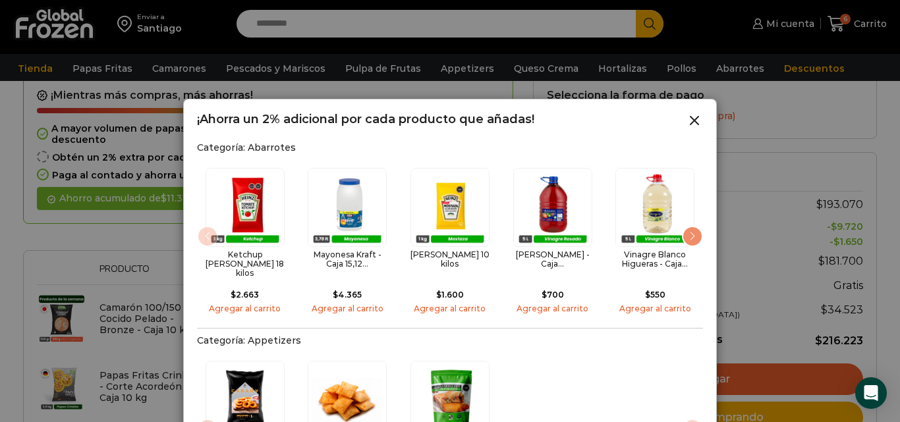
click at [203, 231] on div "1 / 15" at bounding box center [245, 207] width 87 height 79
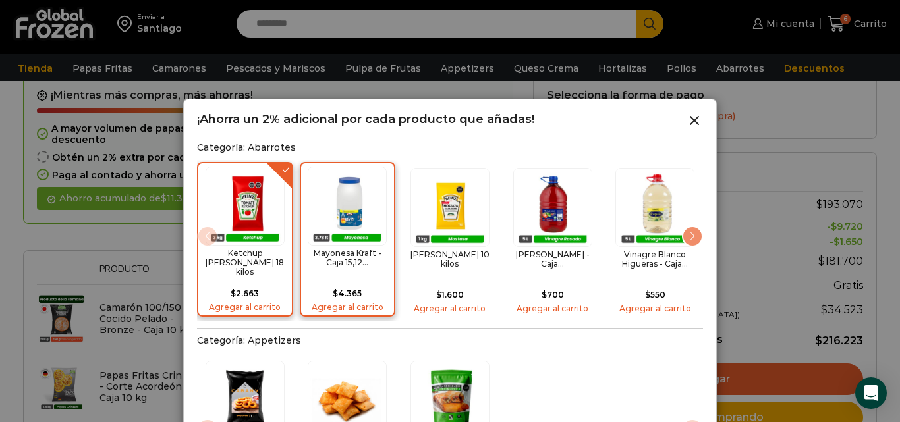
click at [366, 256] on h2 "Mayonesa Kraft - Caja 15,12..." at bounding box center [348, 258] width 87 height 19
click at [289, 181] on div "Ketchup Heinz - Caja 18 kilos $ 2.663 Agregar al carrito" at bounding box center [245, 239] width 96 height 155
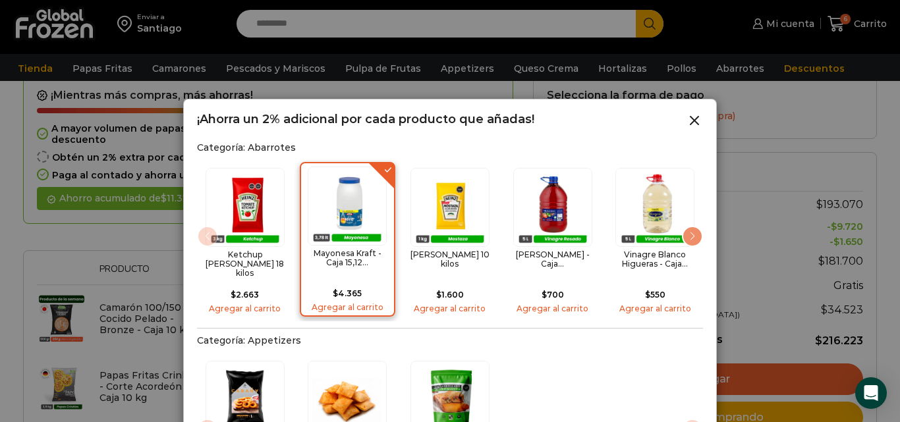
click at [739, 326] on div at bounding box center [450, 211] width 900 height 422
click at [689, 120] on icon at bounding box center [695, 121] width 16 height 16
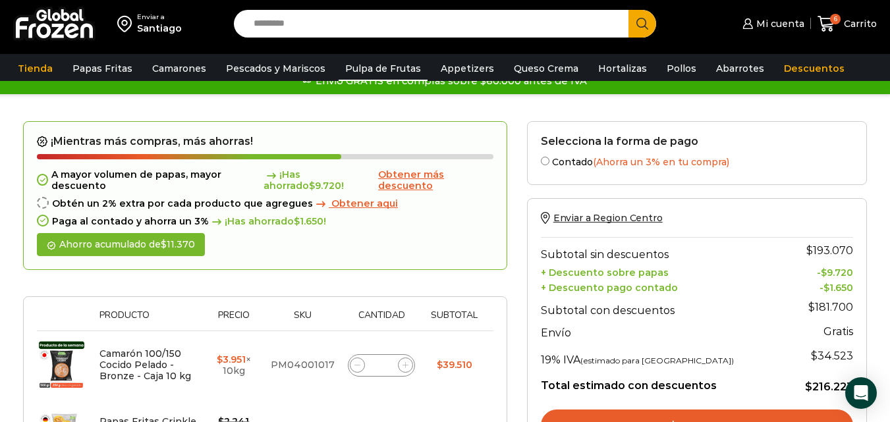
scroll to position [0, 0]
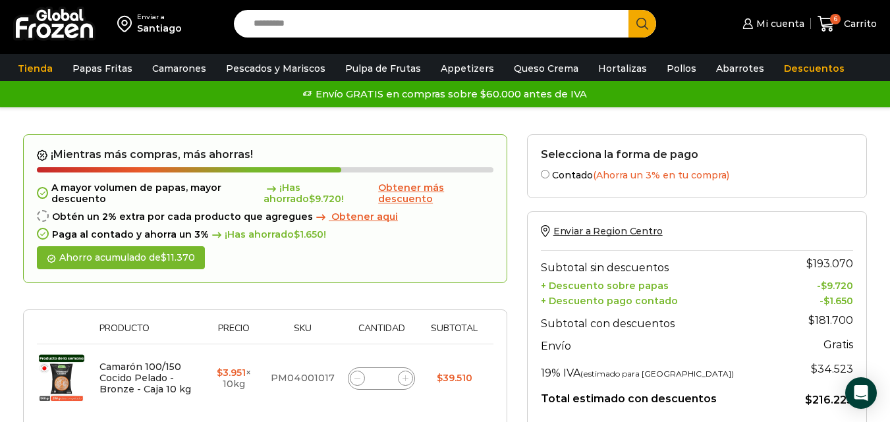
click at [340, 32] on input "Search input" at bounding box center [434, 24] width 375 height 28
type input "********"
click at [629, 10] on button "Search" at bounding box center [643, 24] width 28 height 28
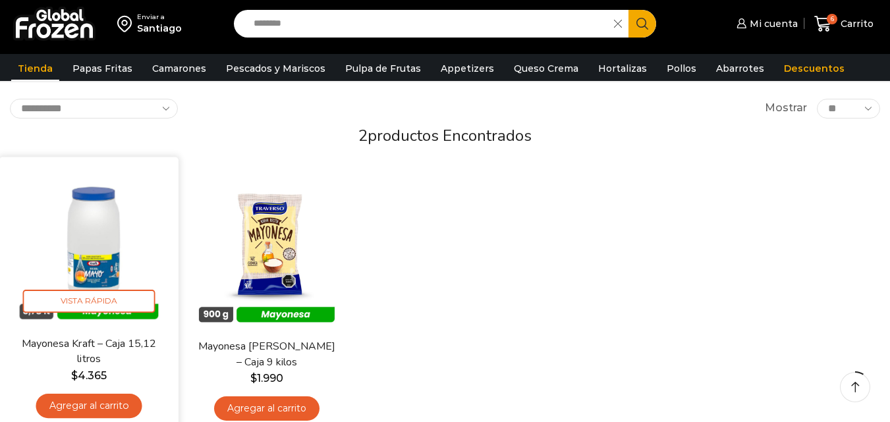
scroll to position [66, 0]
click at [114, 241] on img at bounding box center [89, 247] width 160 height 160
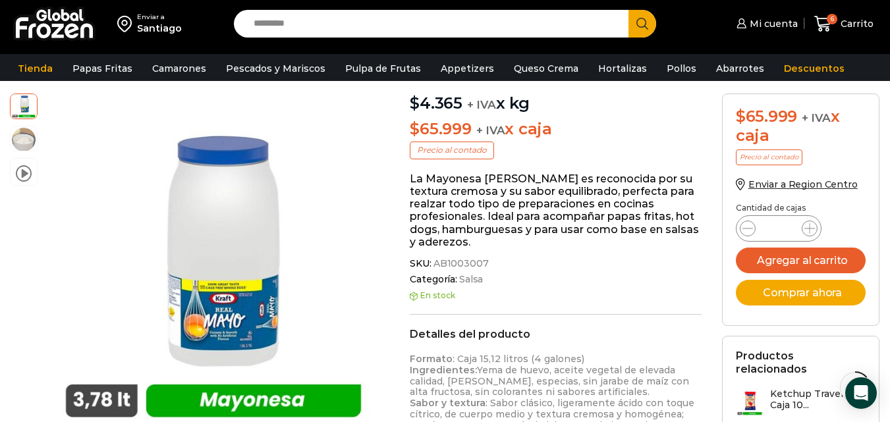
scroll to position [198, 0]
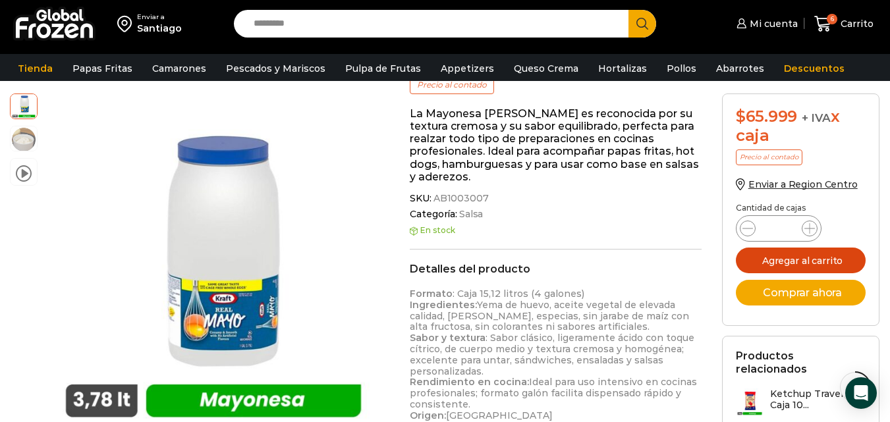
click at [842, 261] on button "Agregar al carrito" at bounding box center [801, 261] width 131 height 26
click at [830, 29] on icon at bounding box center [823, 24] width 17 height 16
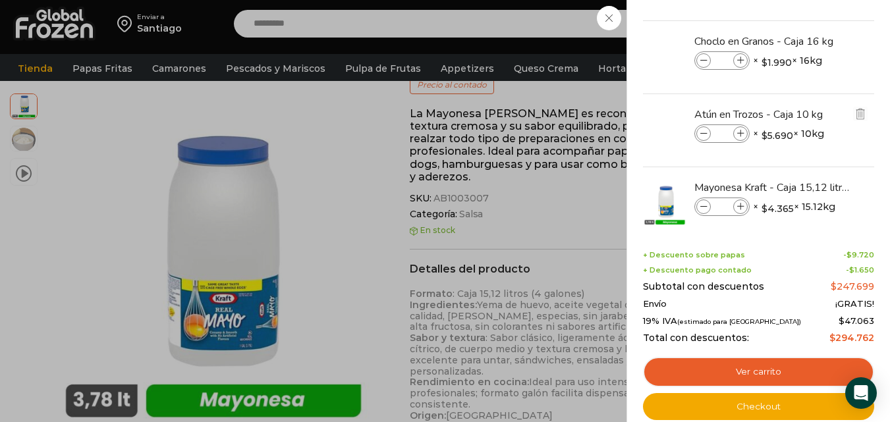
scroll to position [237, 0]
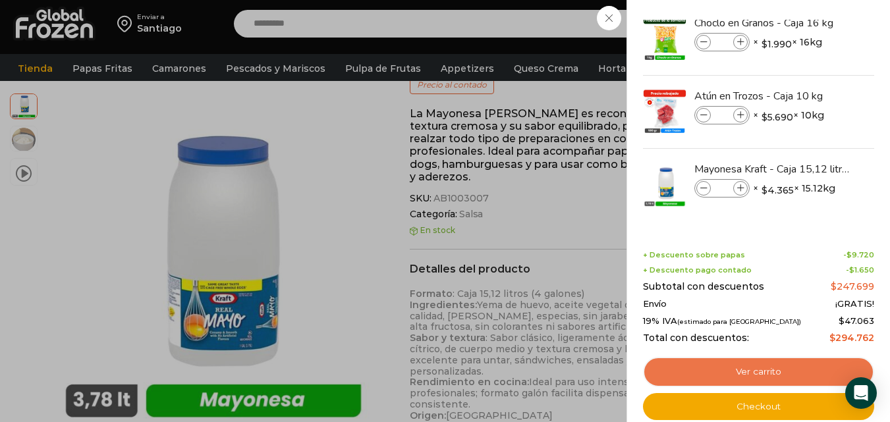
click at [726, 368] on link "Ver carrito" at bounding box center [758, 372] width 231 height 30
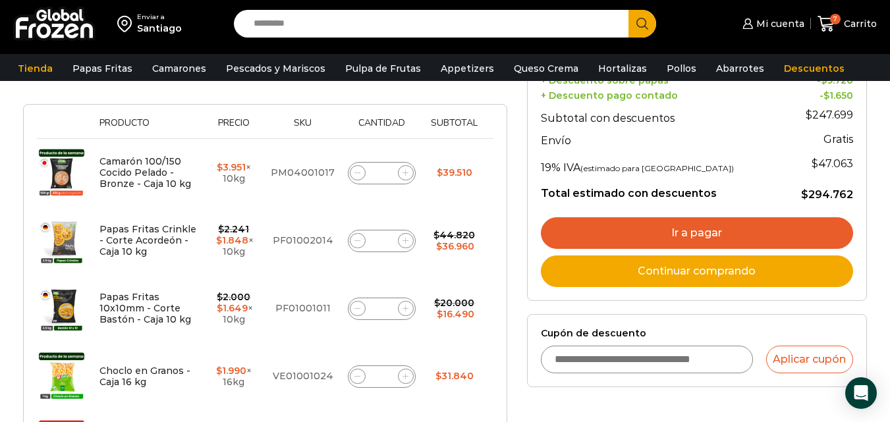
scroll to position [198, 0]
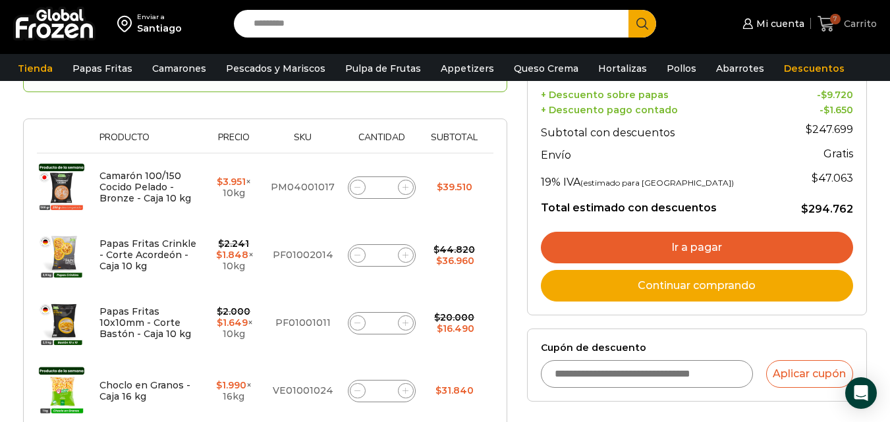
click at [851, 24] on span "Carrito" at bounding box center [859, 23] width 36 height 13
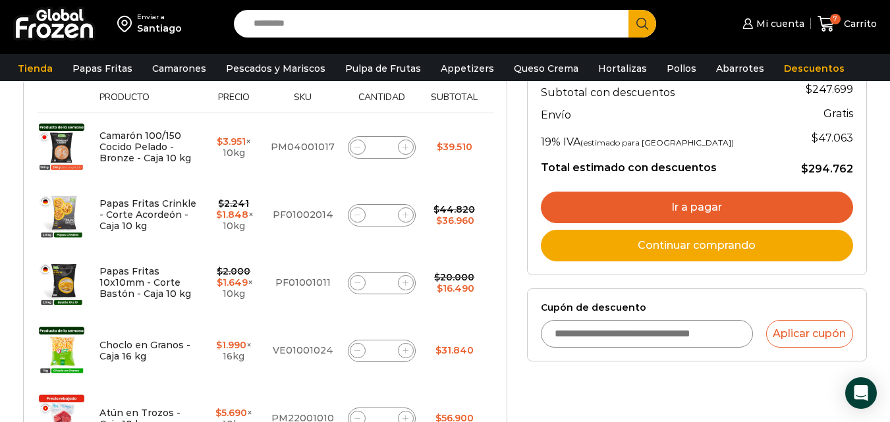
scroll to position [132, 0]
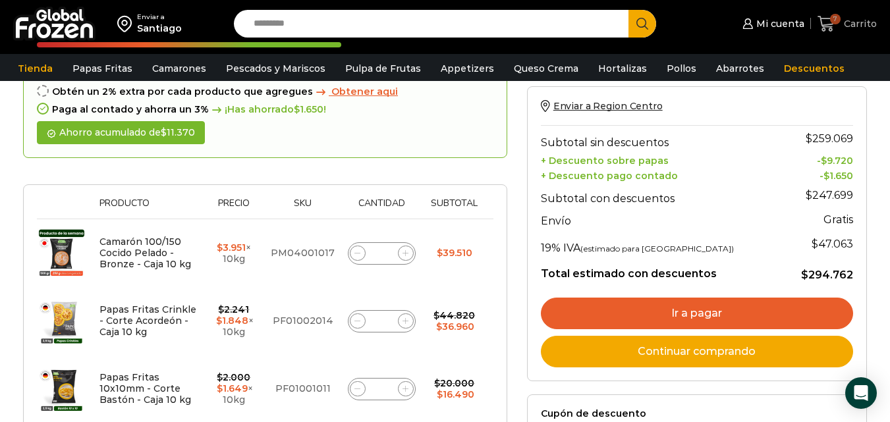
click at [845, 18] on span "Carrito" at bounding box center [859, 23] width 36 height 13
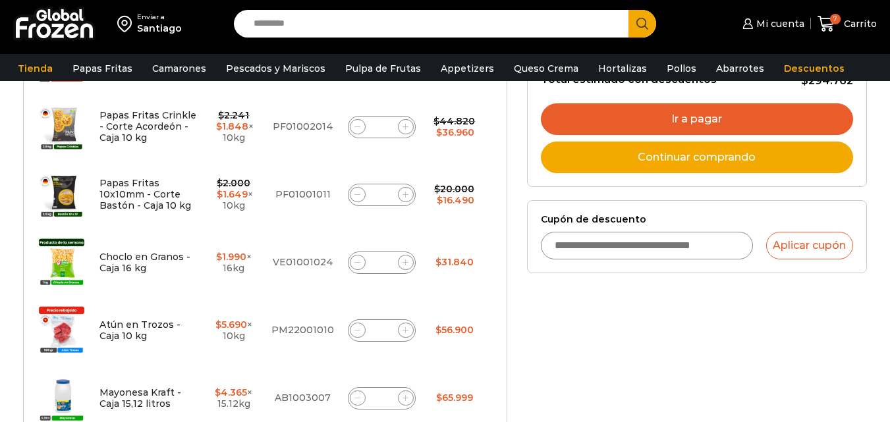
scroll to position [330, 0]
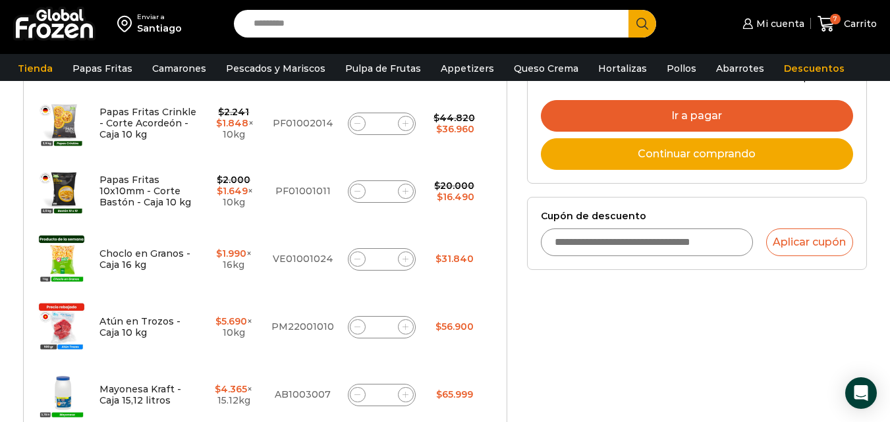
click at [355, 329] on icon at bounding box center [358, 327] width 6 height 6
type input "*"
click at [516, 312] on div "¡Mientras más compras, más ahorras! A mayor volumen de papas, mayor descuento ¡…" at bounding box center [265, 258] width 504 height 894
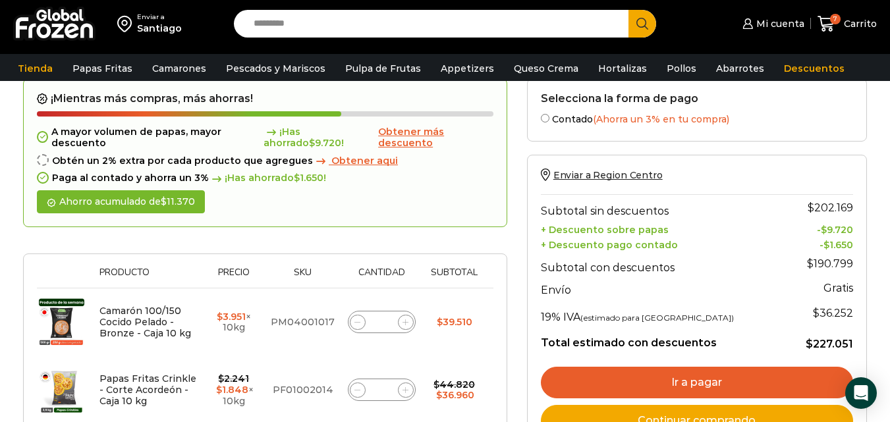
scroll to position [140, 0]
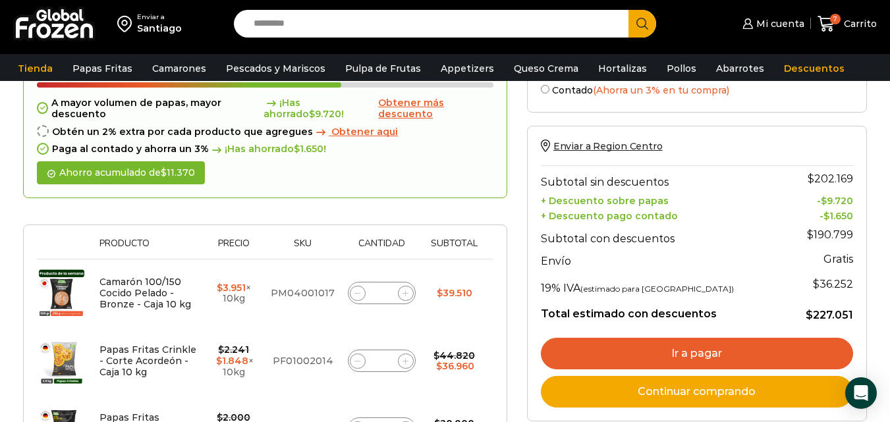
click at [694, 366] on link "Ir a pagar" at bounding box center [697, 354] width 312 height 32
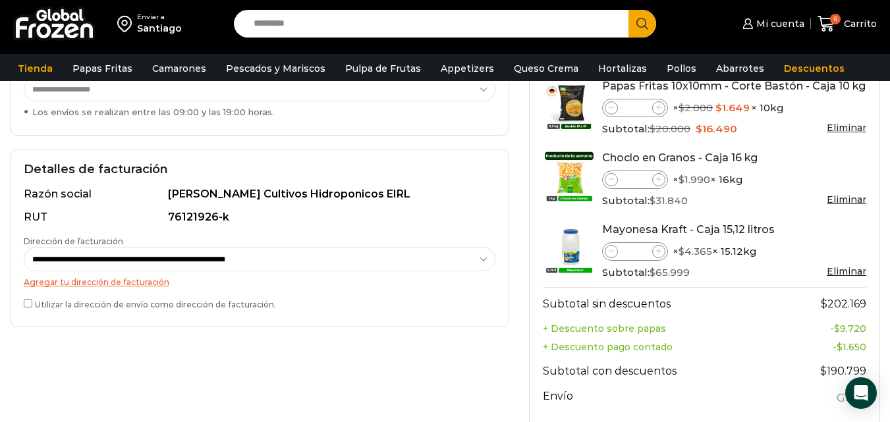
scroll to position [330, 0]
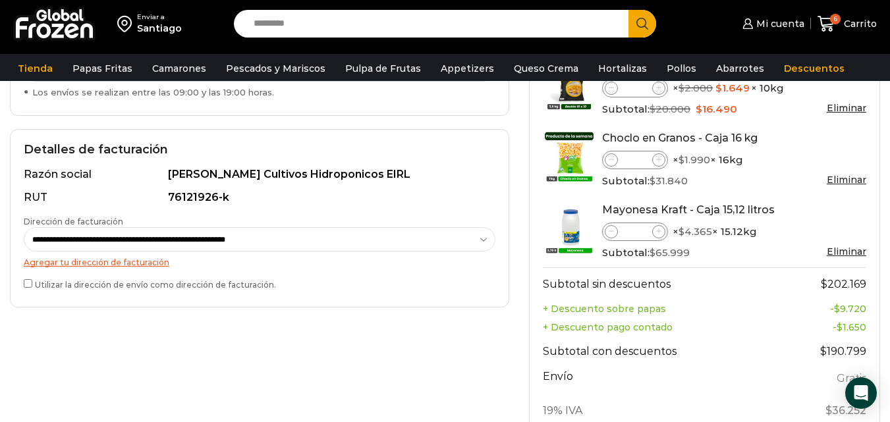
click at [121, 291] on div "Utilizar la dirección de envío como dirección de facturación." at bounding box center [260, 285] width 472 height 17
click at [22, 281] on div "**********" at bounding box center [260, 218] width 500 height 179
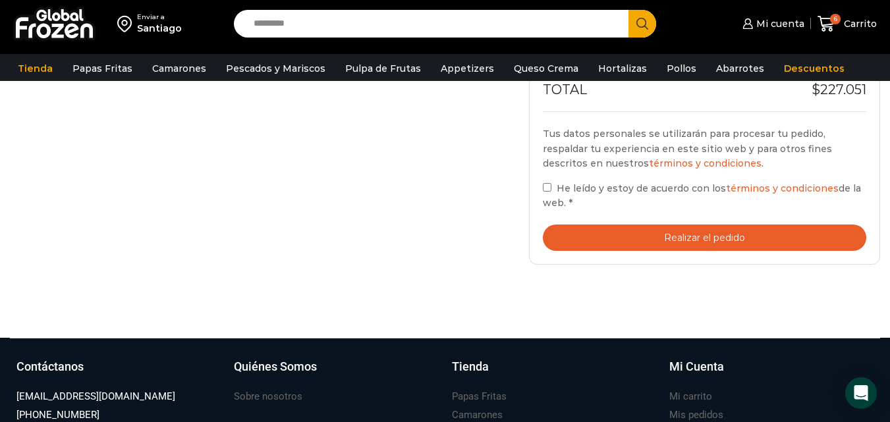
scroll to position [659, 0]
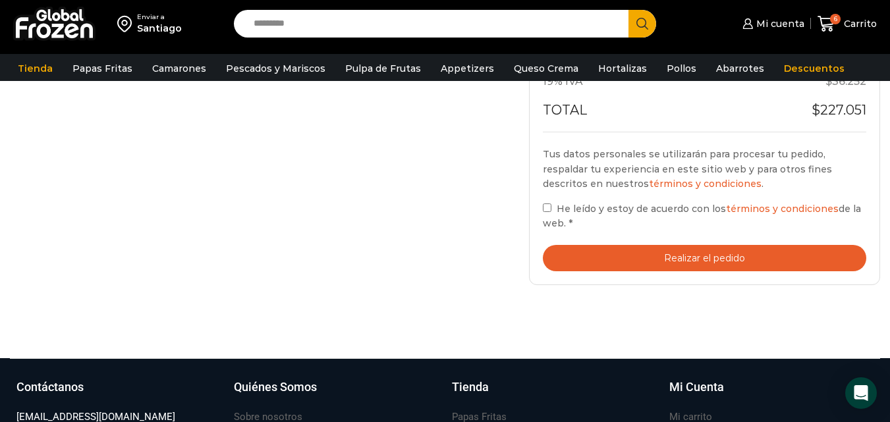
click at [550, 216] on label "He leído y estoy de acuerdo con los términos y condiciones de la web. *" at bounding box center [705, 216] width 324 height 30
click at [600, 254] on button "Realizar el pedido" at bounding box center [705, 258] width 324 height 27
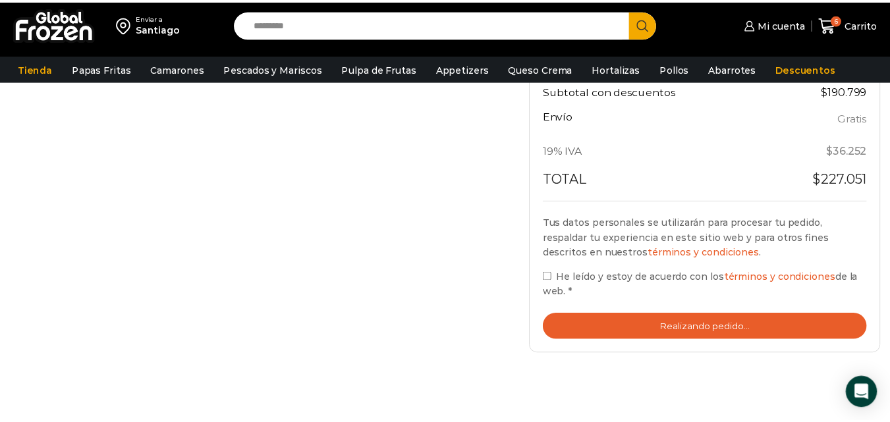
scroll to position [527, 0]
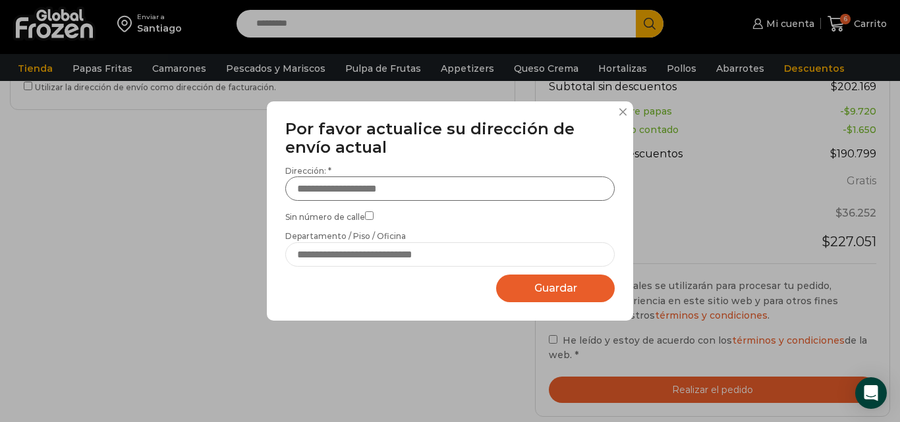
click at [465, 187] on input "Dirección: *" at bounding box center [450, 189] width 330 height 24
click at [452, 194] on input "Dirección: *" at bounding box center [450, 189] width 330 height 24
click at [332, 325] on div "**********" at bounding box center [450, 211] width 900 height 422
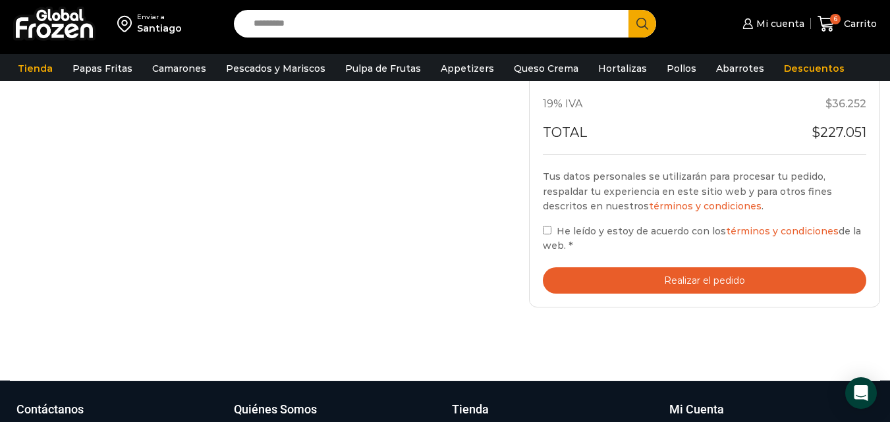
scroll to position [659, 0]
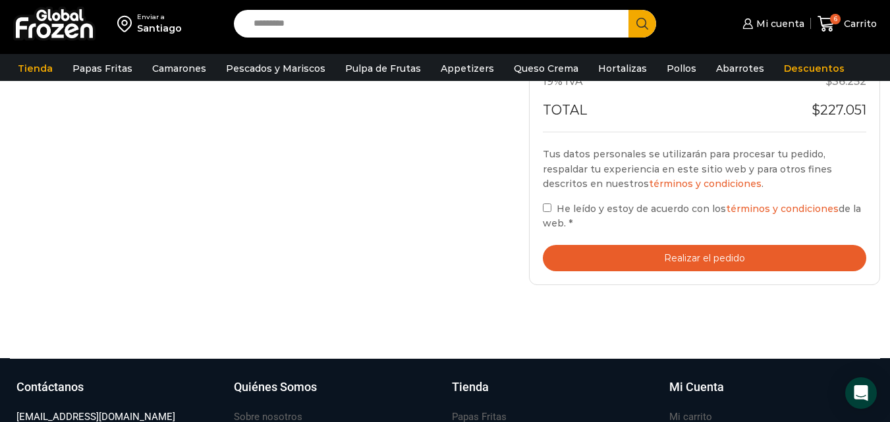
click at [681, 262] on button "Realizar el pedido" at bounding box center [705, 258] width 324 height 27
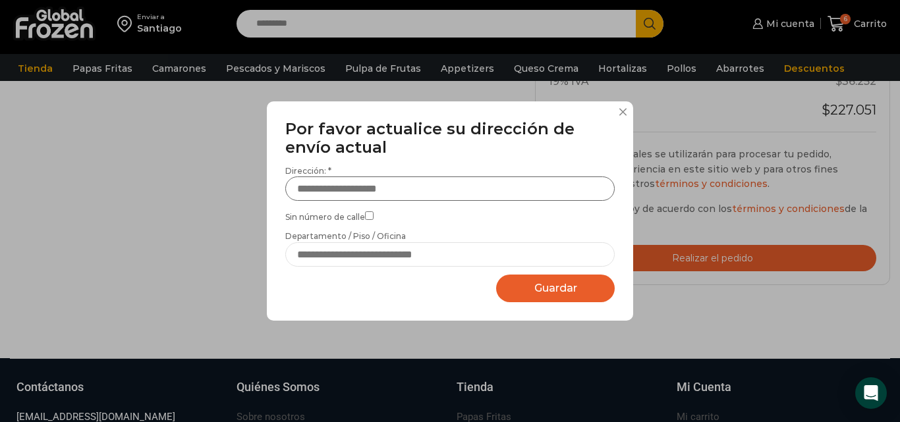
click at [483, 192] on input "Dirección: *" at bounding box center [450, 189] width 330 height 24
type input "**********"
click at [473, 252] on input "Departamento / Piso / Oficina" at bounding box center [450, 255] width 330 height 24
type input "**********"
click at [540, 285] on span "Guardar" at bounding box center [556, 288] width 43 height 13
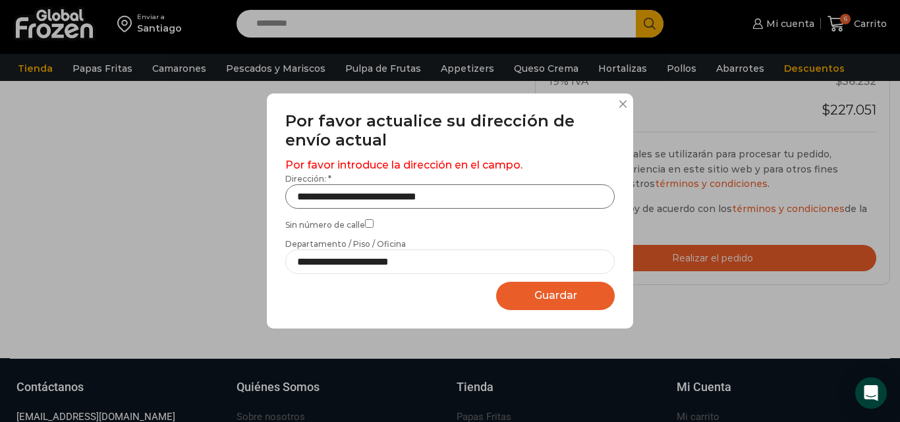
click at [484, 198] on input "**********" at bounding box center [450, 197] width 330 height 24
click at [452, 200] on input "**********" at bounding box center [450, 197] width 330 height 24
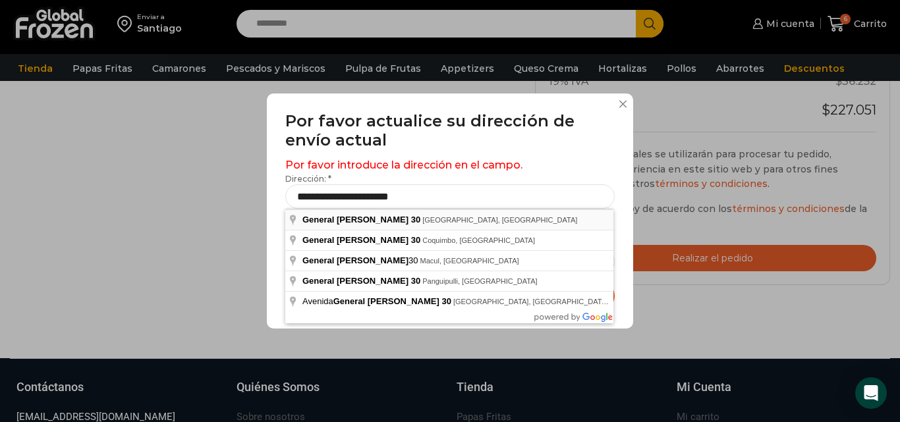
type input "**********"
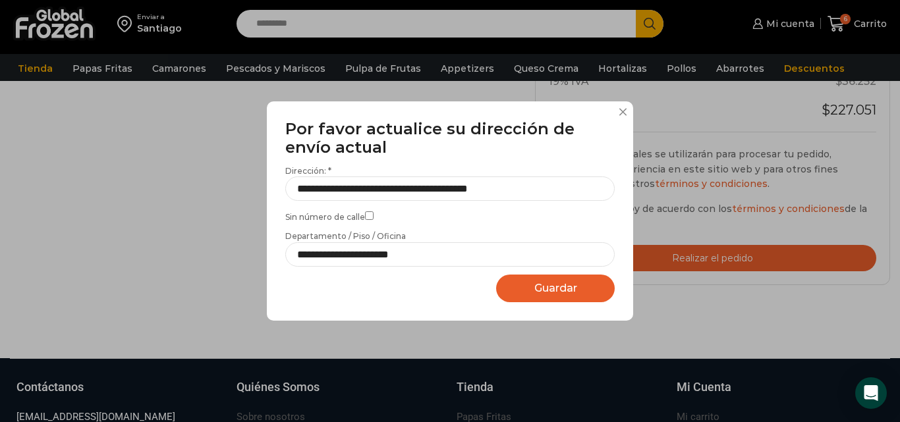
click at [535, 290] on span "Guardar" at bounding box center [556, 288] width 43 height 13
select select "*******"
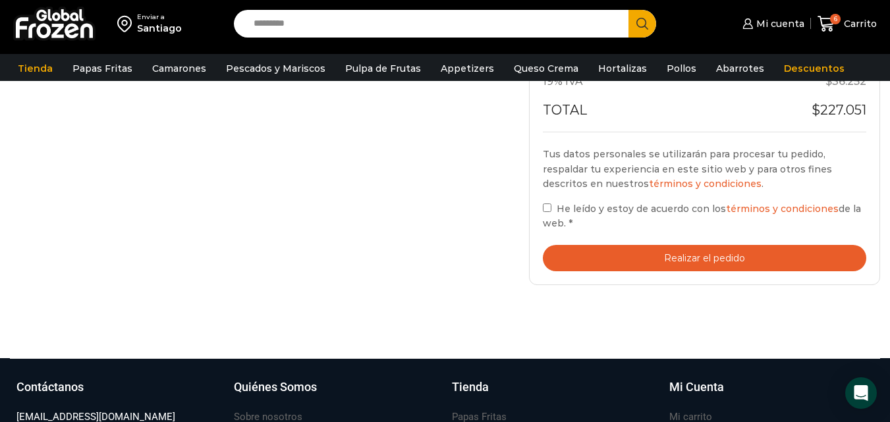
click at [625, 256] on button "Realizar el pedido" at bounding box center [705, 258] width 324 height 27
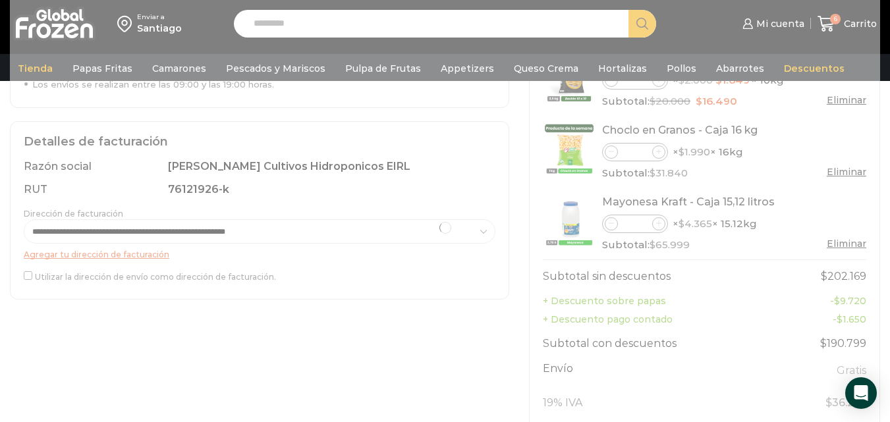
scroll to position [330, 0]
